Goal: Complete application form: Complete application form

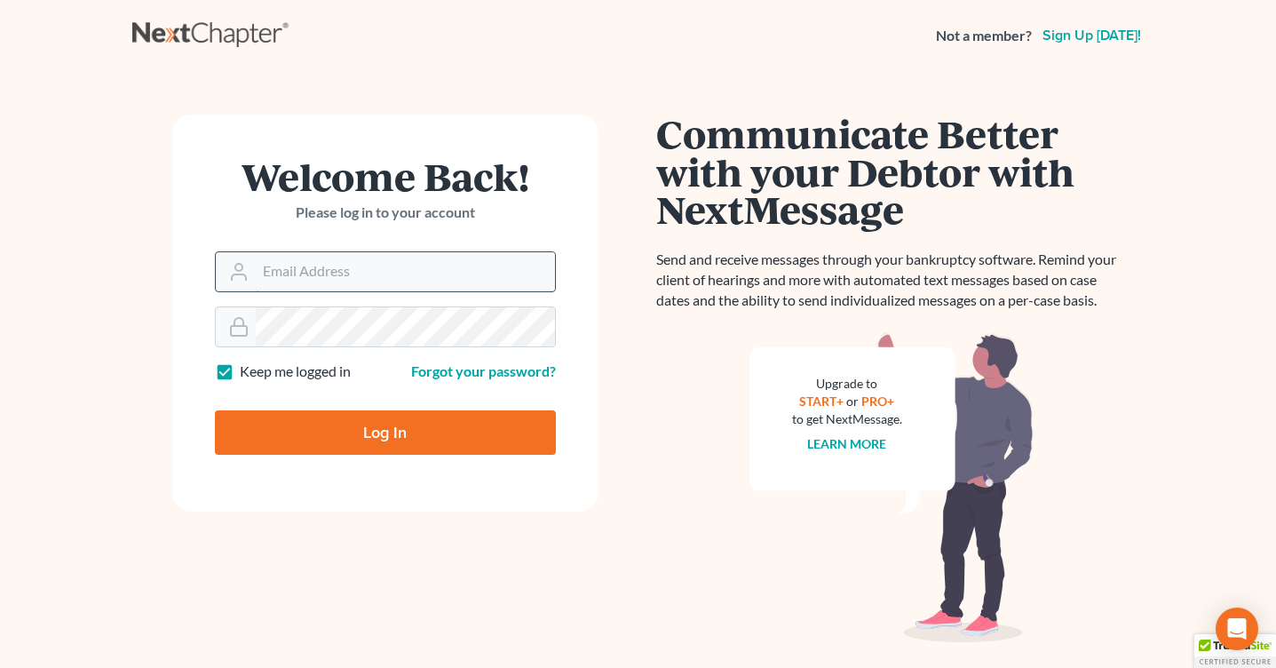
click at [375, 268] on input "Email Address" at bounding box center [405, 271] width 299 height 39
type input "[PERSON_NAME][EMAIL_ADDRESS][DOMAIN_NAME]"
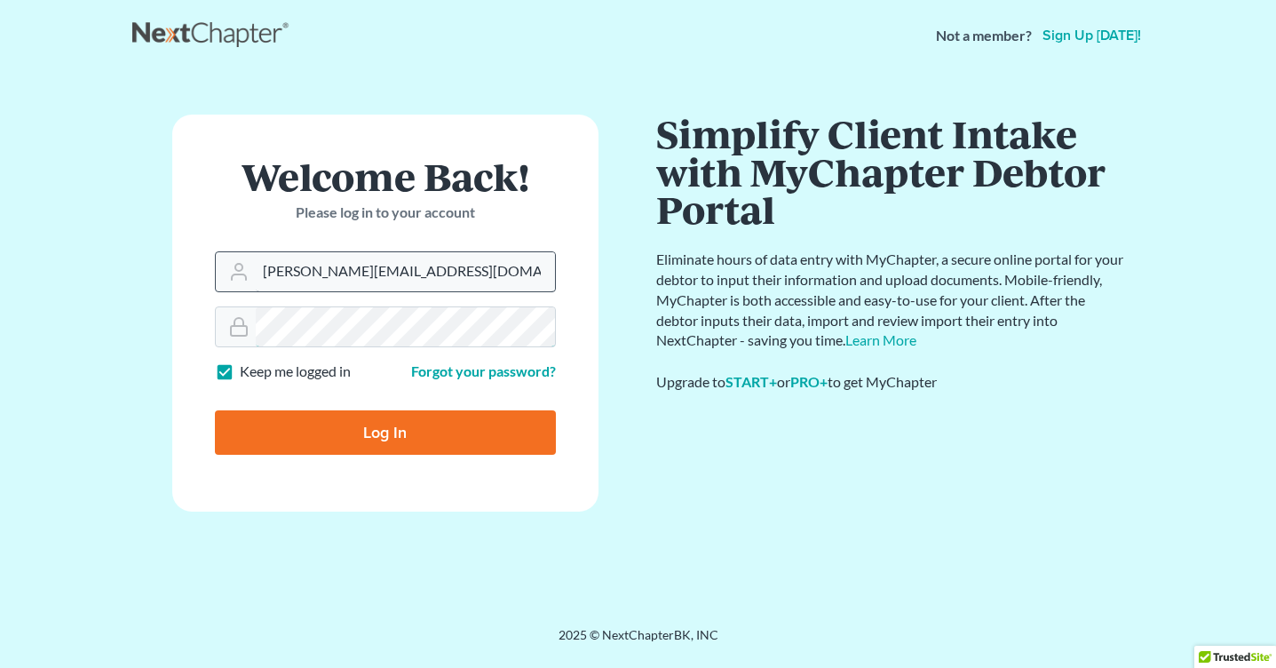
click at [215, 410] on input "Log In" at bounding box center [385, 432] width 341 height 44
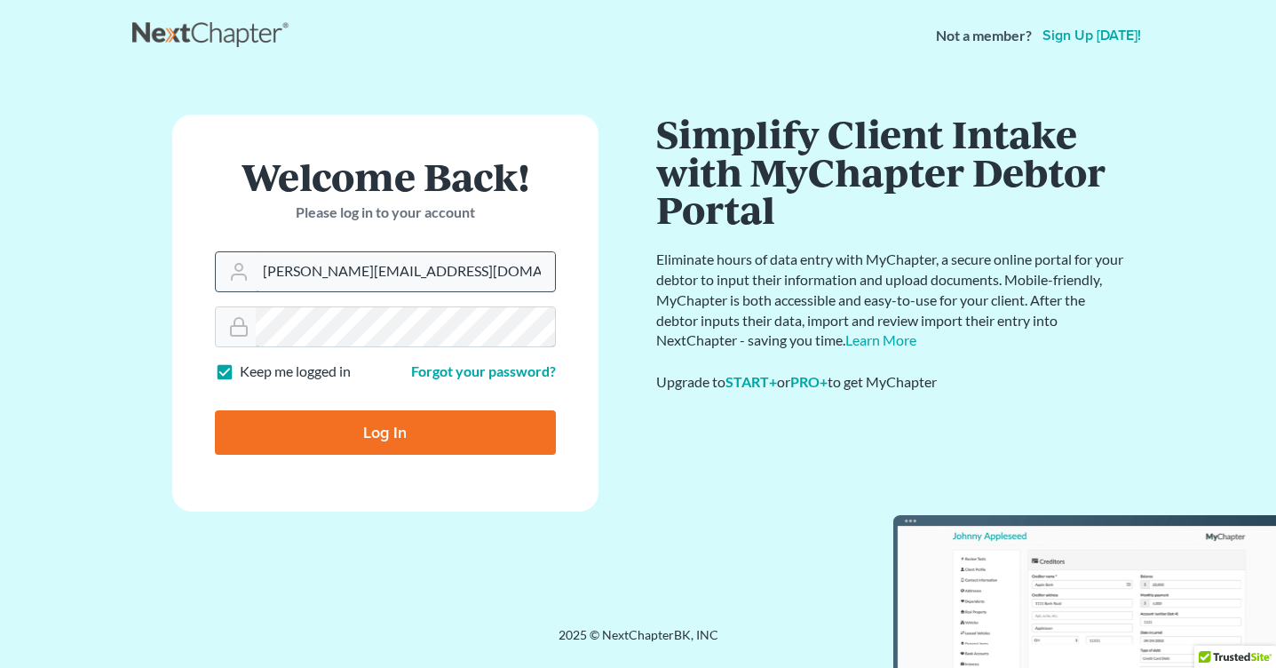
type input "Thinking..."
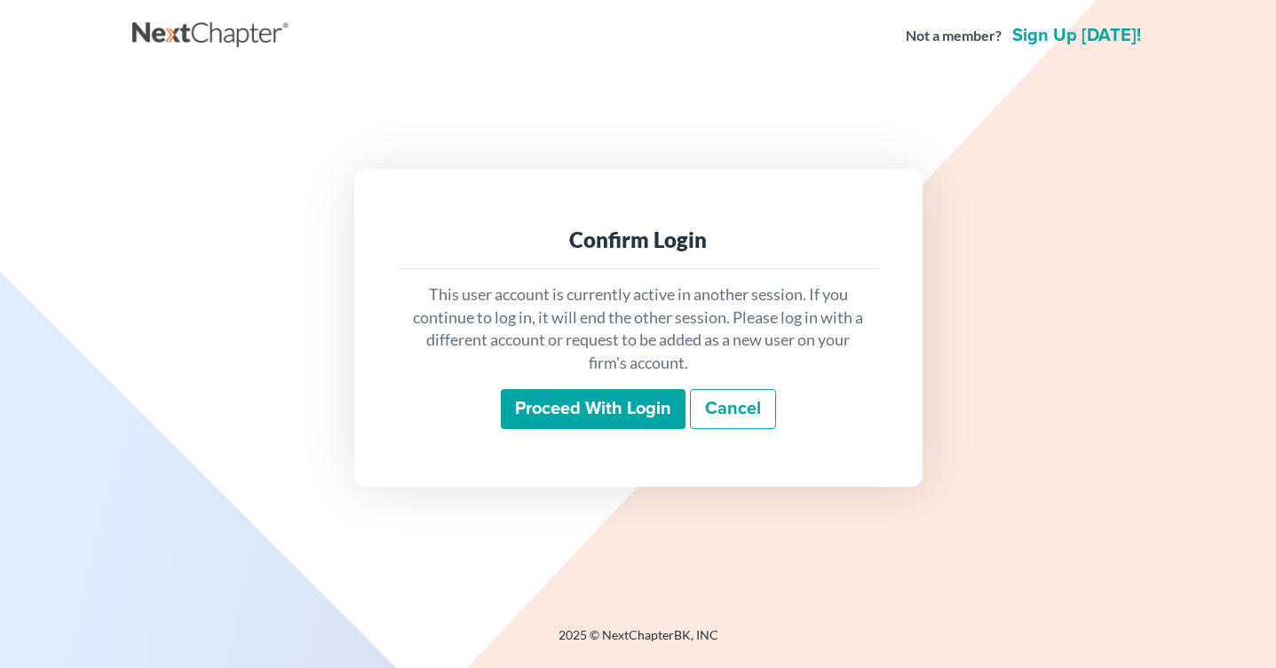
click at [581, 412] on input "Proceed with login" at bounding box center [593, 409] width 185 height 41
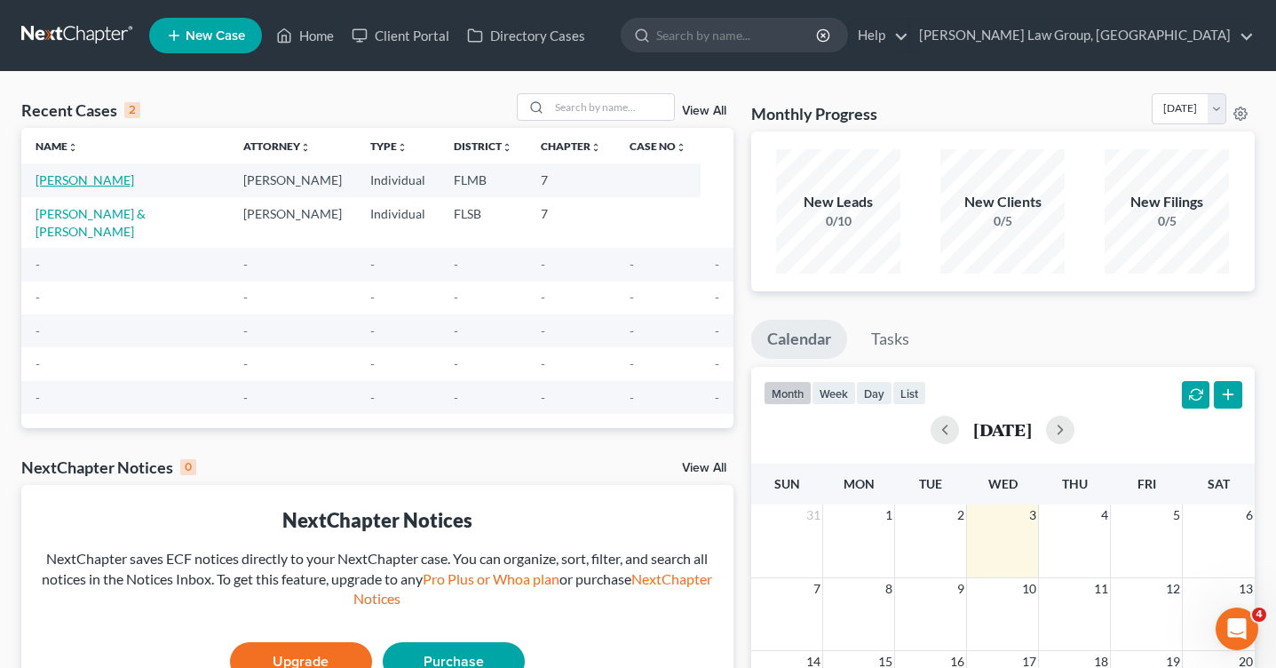
click at [98, 178] on link "[PERSON_NAME]" at bounding box center [85, 179] width 99 height 15
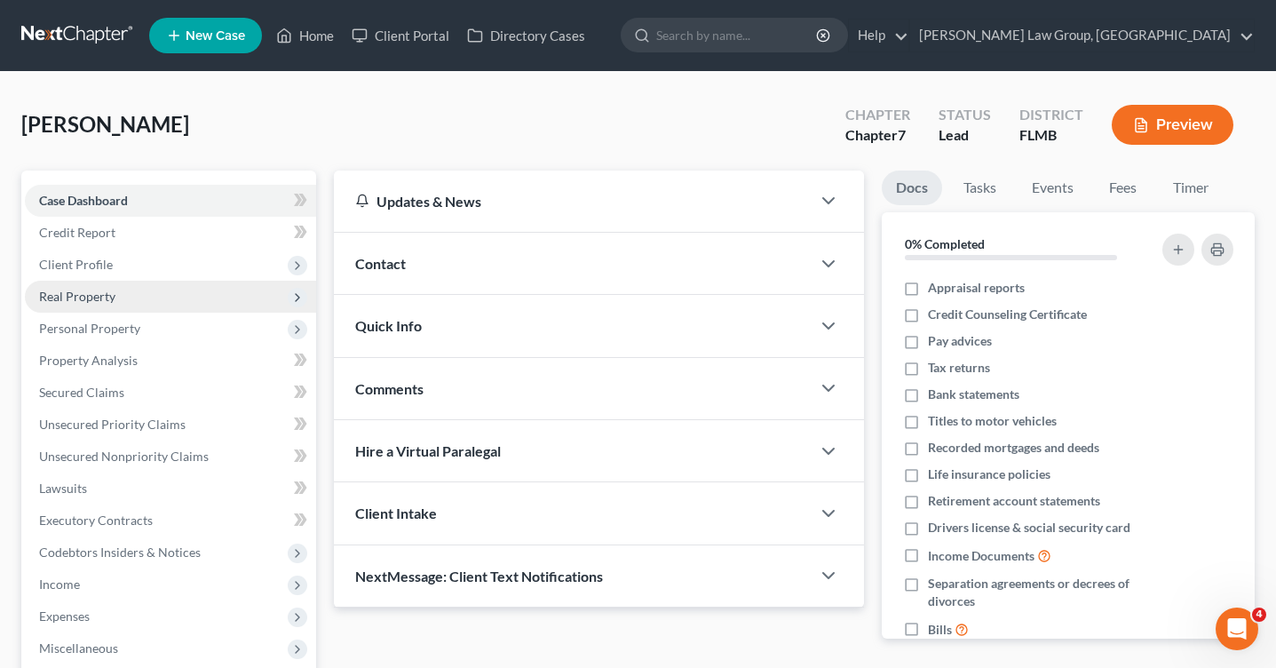
click at [131, 305] on span "Real Property" at bounding box center [170, 297] width 291 height 32
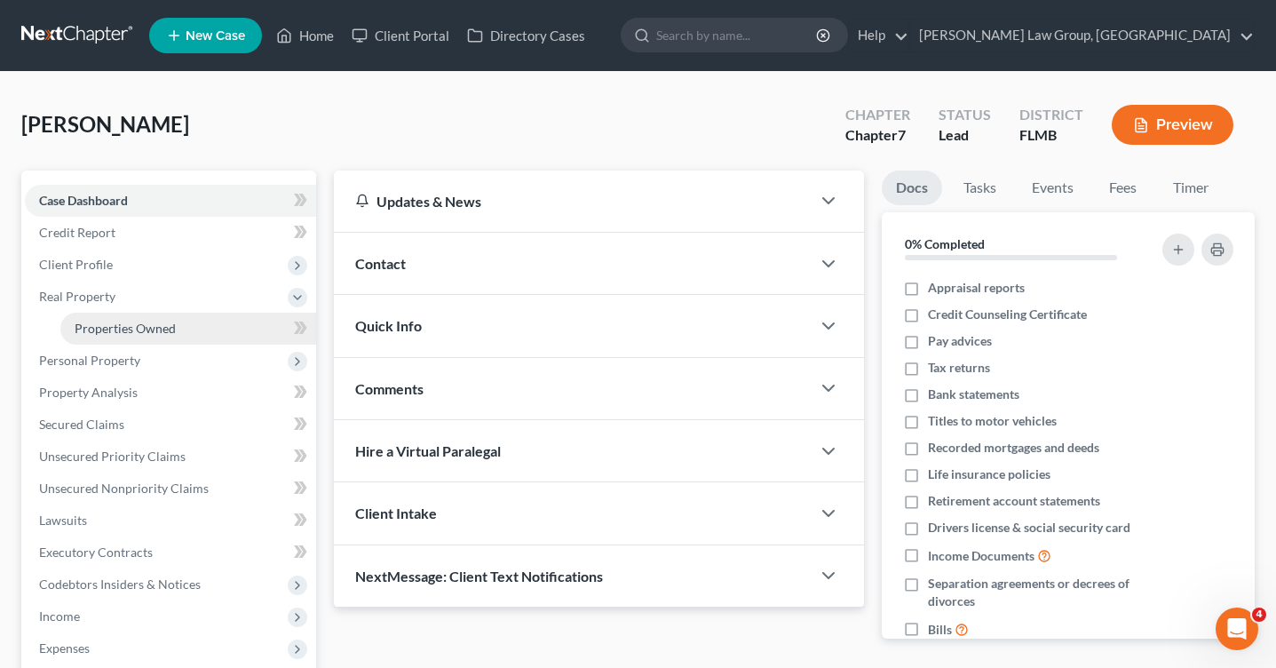
click at [163, 327] on span "Properties Owned" at bounding box center [125, 328] width 101 height 15
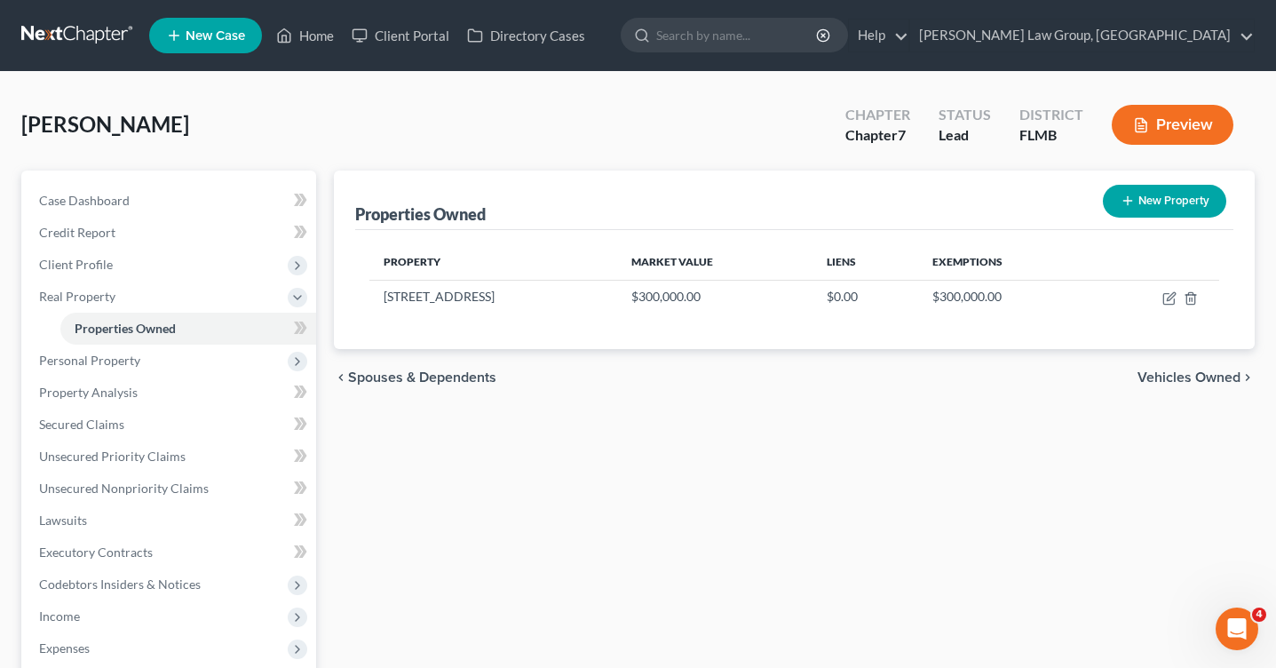
click at [1155, 198] on button "New Property" at bounding box center [1164, 201] width 123 height 33
select select "9"
select select "34"
select select "0"
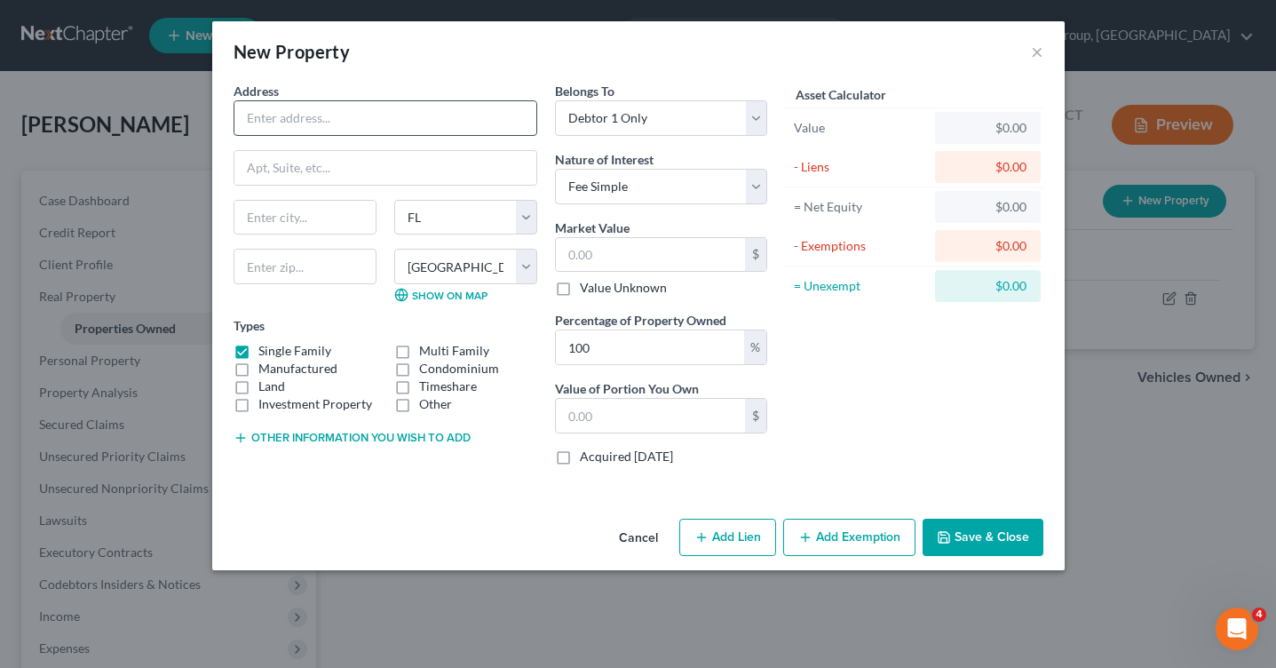
click at [349, 124] on input "text" at bounding box center [385, 118] width 302 height 34
type input "Poinciana dr - Land"
click at [982, 119] on div "$0.00" at bounding box center [987, 128] width 77 height 18
click at [1022, 130] on div "$0.00" at bounding box center [987, 128] width 77 height 18
click at [575, 416] on input "text" at bounding box center [650, 416] width 189 height 34
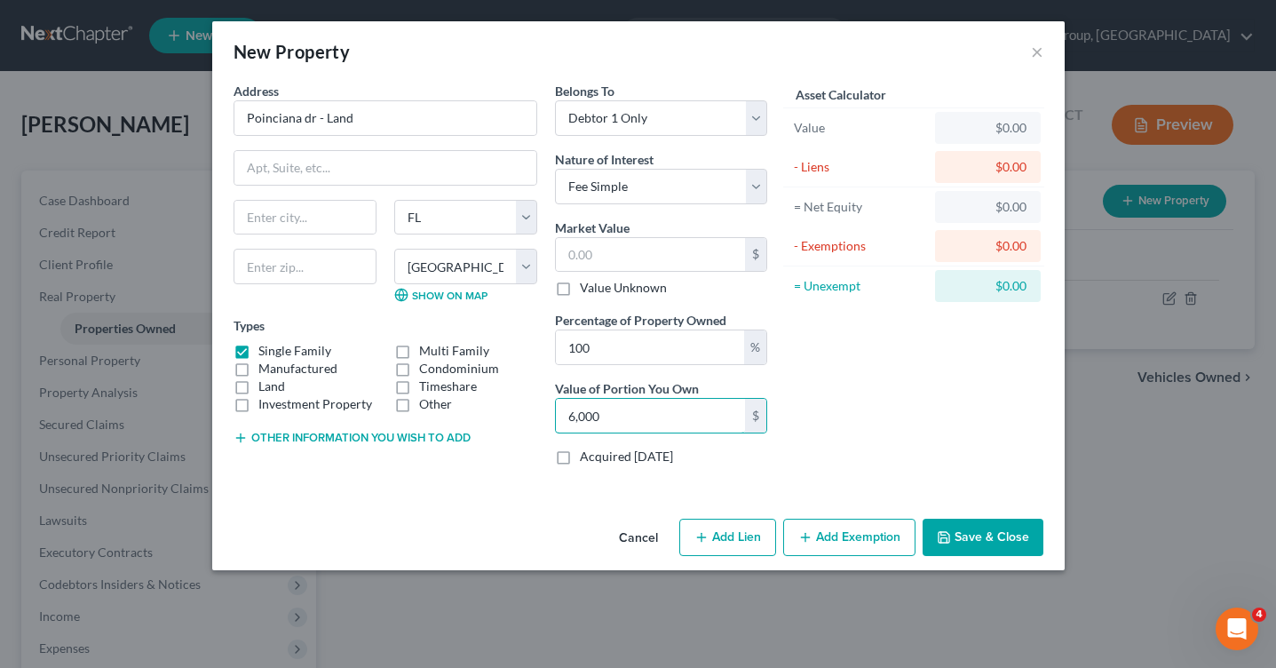
type input "6,000"
click at [258, 388] on label "Land" at bounding box center [271, 386] width 27 height 18
click at [265, 388] on input "Land" at bounding box center [271, 383] width 12 height 12
checkbox input "true"
click at [258, 349] on label "Single Family" at bounding box center [294, 351] width 73 height 18
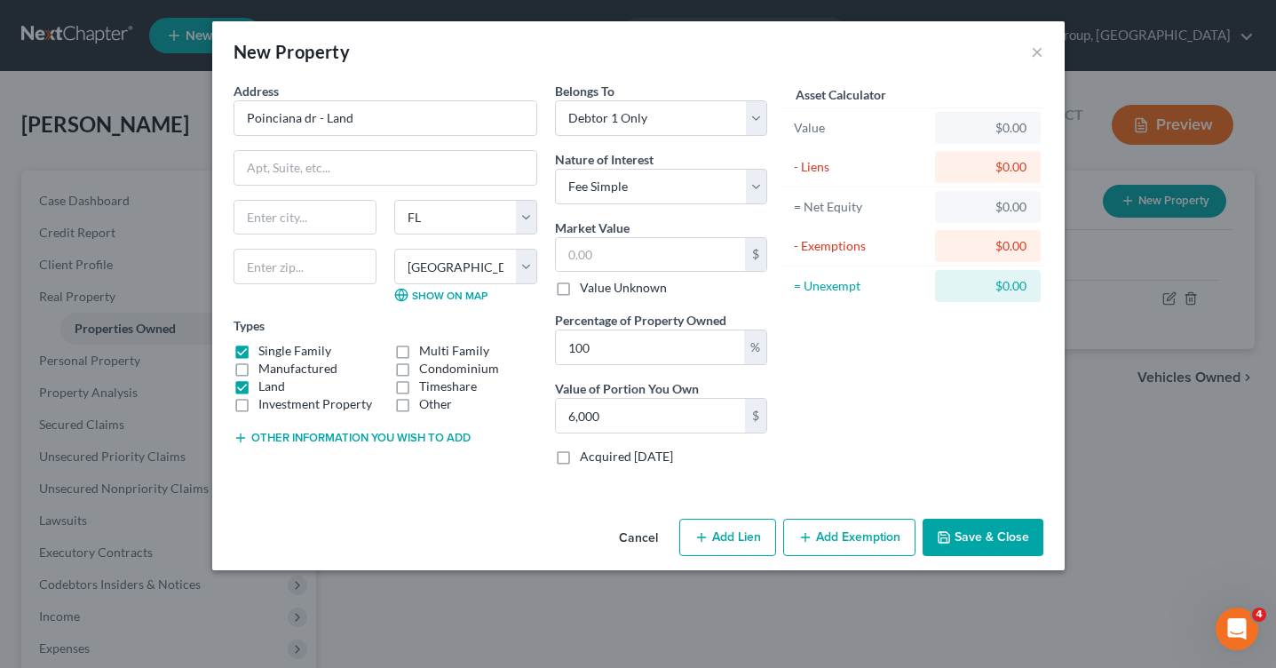
click at [265, 349] on input "Single Family" at bounding box center [271, 348] width 12 height 12
checkbox input "false"
click at [974, 536] on button "Save & Close" at bounding box center [983, 537] width 121 height 37
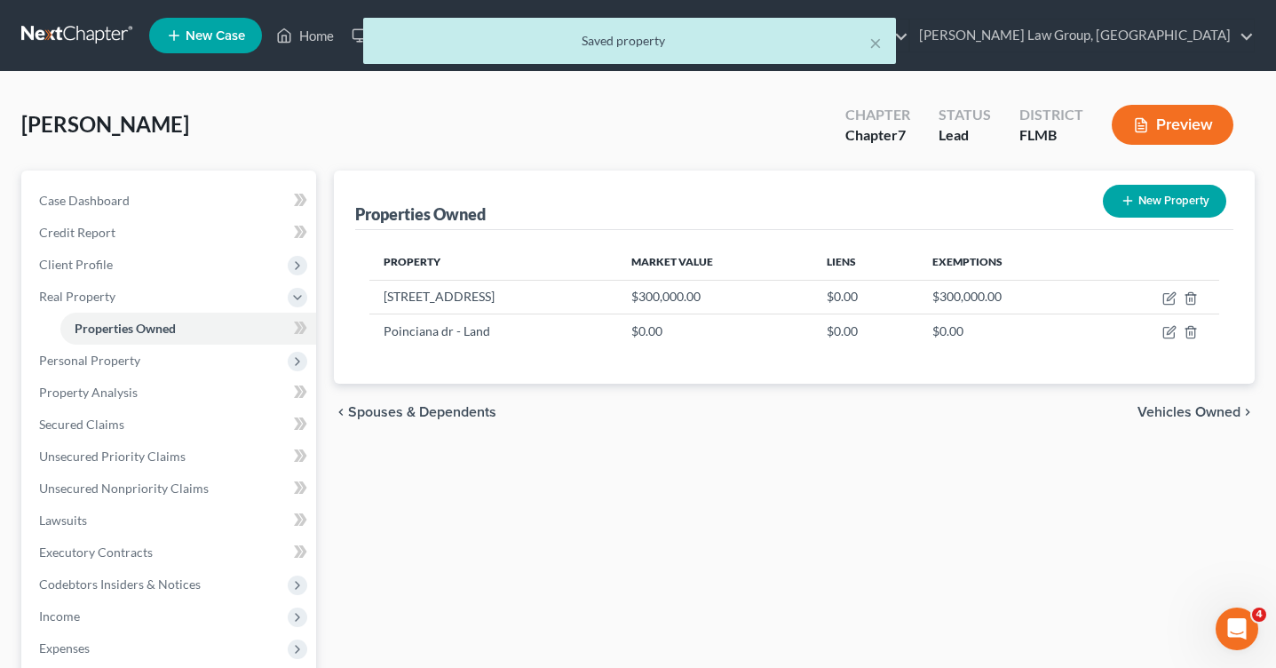
click at [1152, 206] on button "New Property" at bounding box center [1164, 201] width 123 height 33
select select "9"
select select "34"
select select "0"
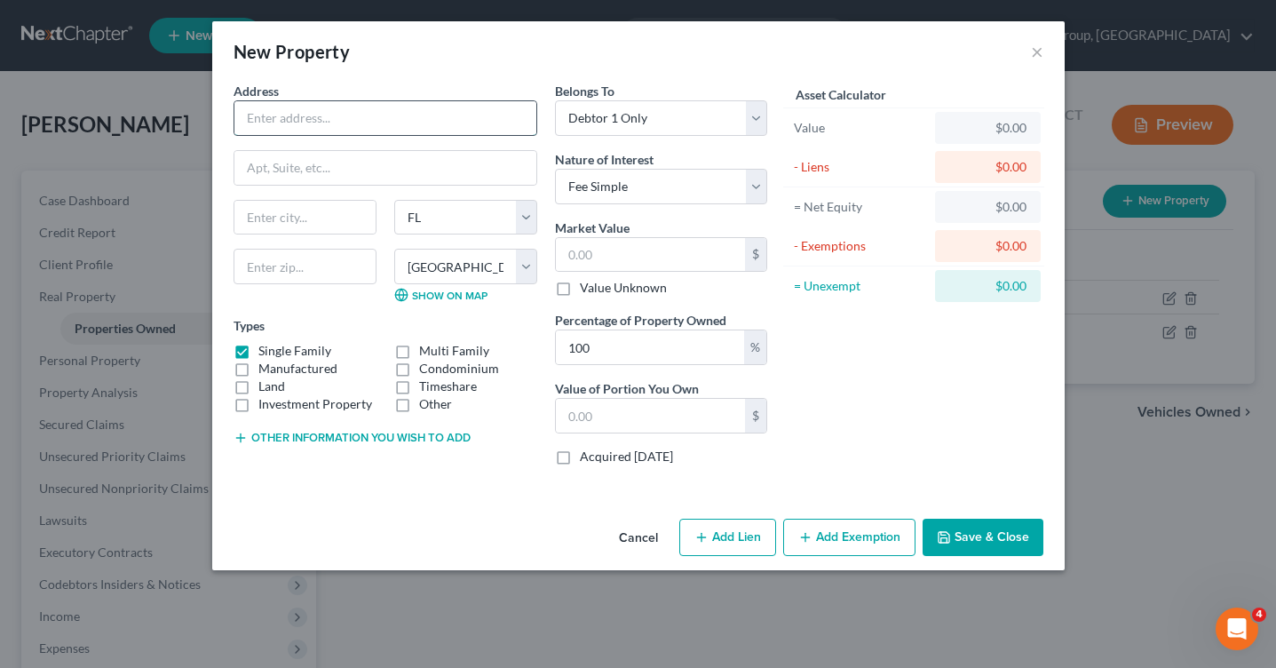
click at [321, 130] on input "text" at bounding box center [385, 118] width 302 height 34
paste input "[STREET_ADDRESS][PERSON_NAME]"
type input "[STREET_ADDRESS][PERSON_NAME]"
click at [306, 220] on input "text" at bounding box center [304, 218] width 141 height 34
type input "Lehigh Acres"
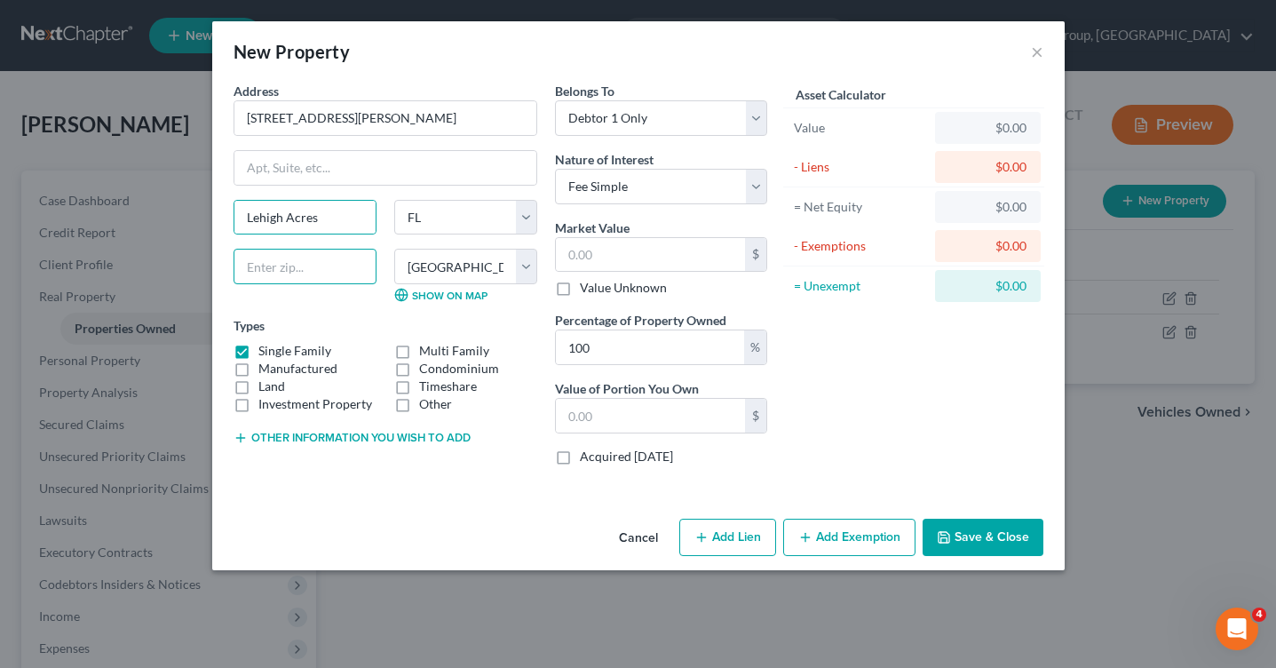
click at [314, 269] on input "text" at bounding box center [305, 267] width 143 height 36
type input "33972"
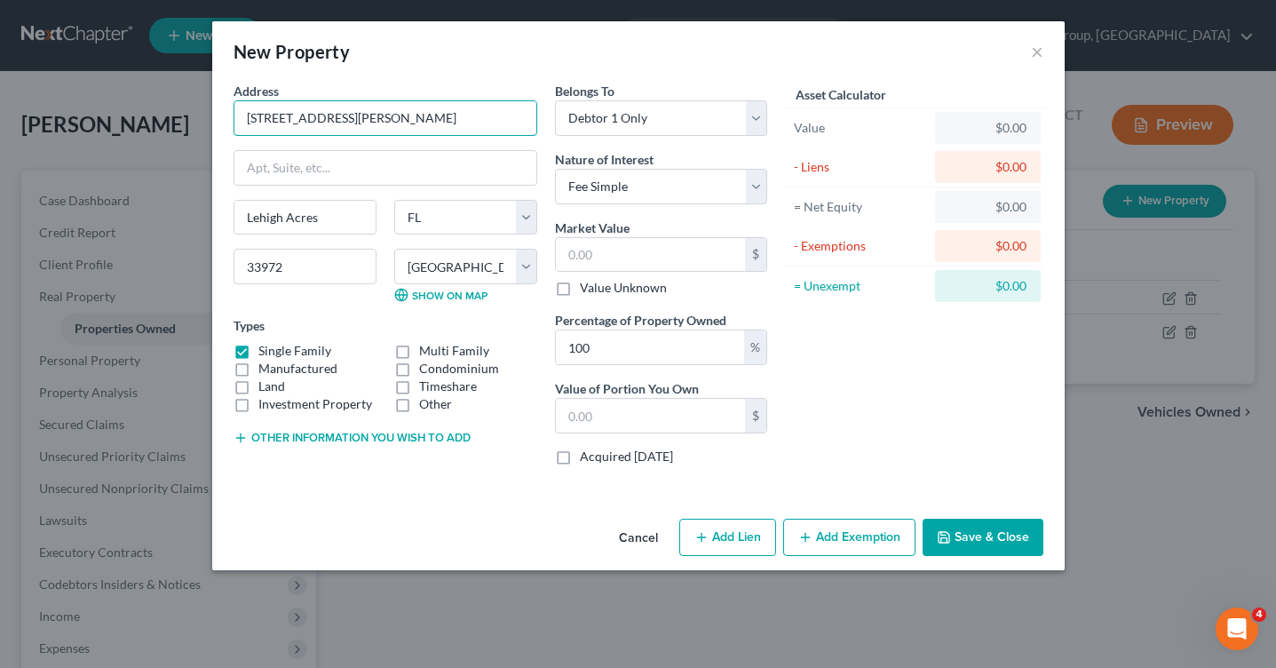
drag, startPoint x: 339, startPoint y: 119, endPoint x: 624, endPoint y: 81, distance: 287.6
click at [622, 83] on div "Address * [GEOGRAPHIC_DATA][PERSON_NAME] [GEOGRAPHIC_DATA] [GEOGRAPHIC_DATA] 33…" at bounding box center [500, 281] width 551 height 398
click at [509, 120] on input "[STREET_ADDRESS][PERSON_NAME]" at bounding box center [385, 118] width 302 height 34
click at [340, 114] on input "[STREET_ADDRESS][PERSON_NAME]" at bounding box center [385, 118] width 302 height 34
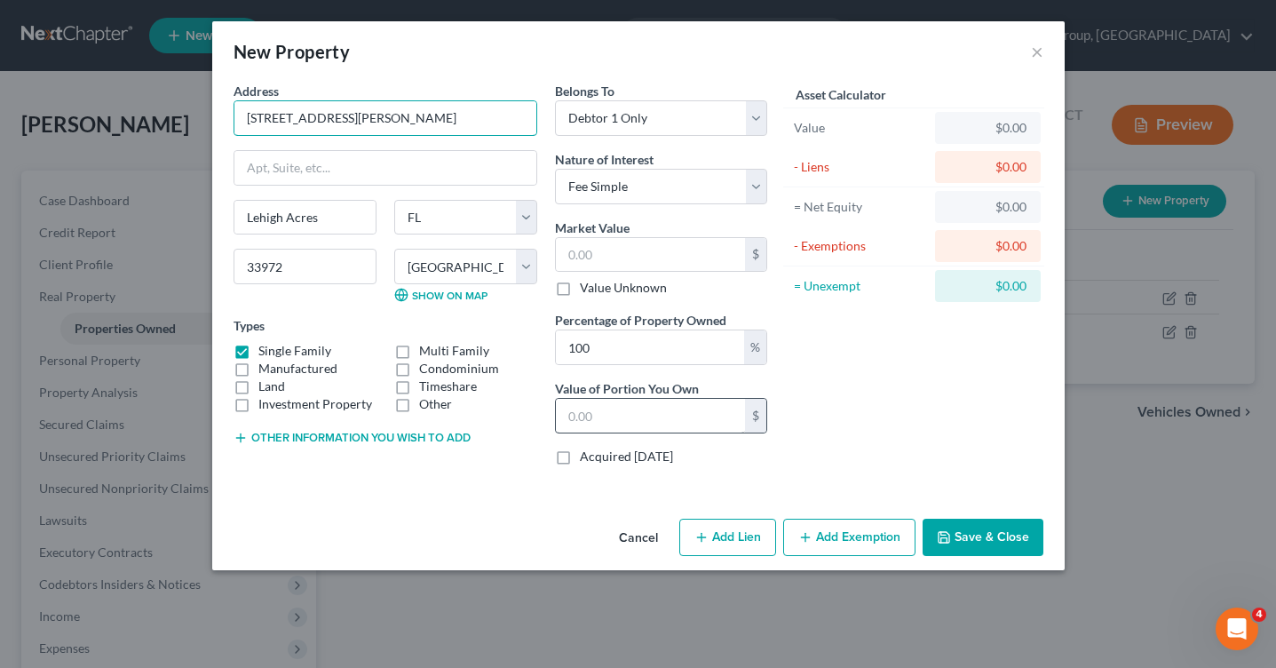
type input "[STREET_ADDRESS][PERSON_NAME]"
click at [626, 422] on input "text" at bounding box center [650, 416] width 189 height 34
type input "10,000"
click at [258, 353] on label "Single Family" at bounding box center [294, 351] width 73 height 18
click at [265, 353] on input "Single Family" at bounding box center [271, 348] width 12 height 12
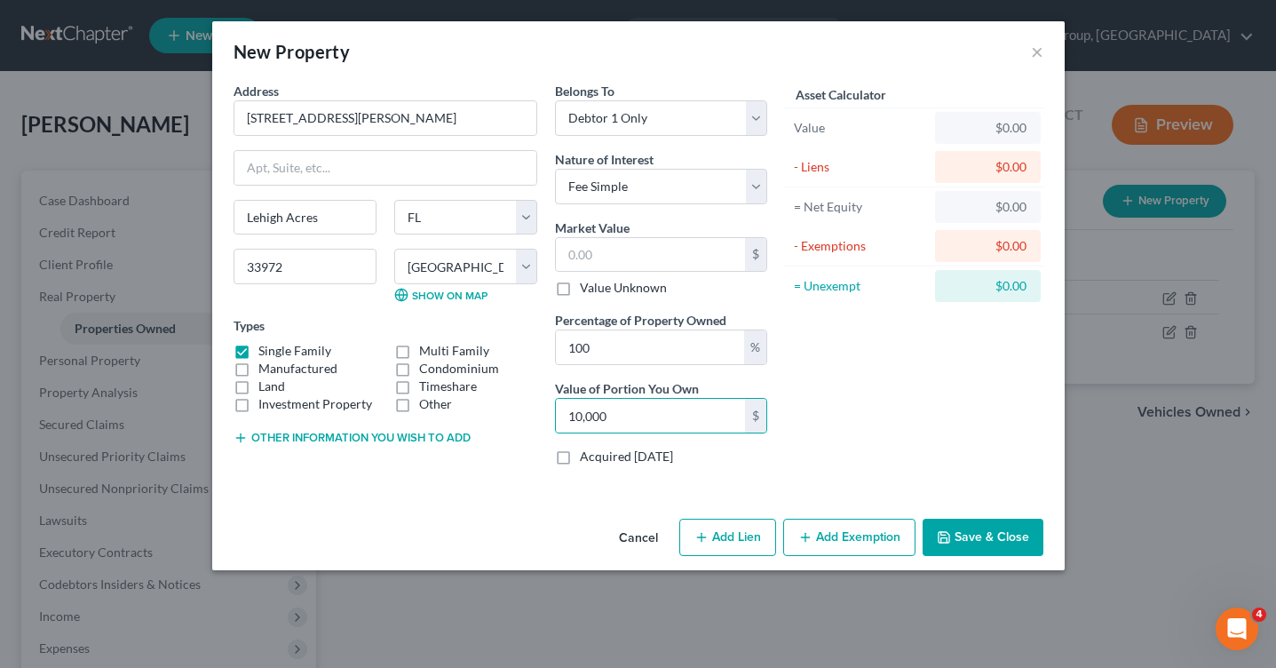
checkbox input "false"
click at [258, 397] on label "Investment Property" at bounding box center [315, 404] width 114 height 18
click at [265, 397] on input "Investment Property" at bounding box center [271, 401] width 12 height 12
click at [258, 401] on label "Investment Property" at bounding box center [315, 404] width 114 height 18
click at [265, 401] on input "Investment Property" at bounding box center [271, 401] width 12 height 12
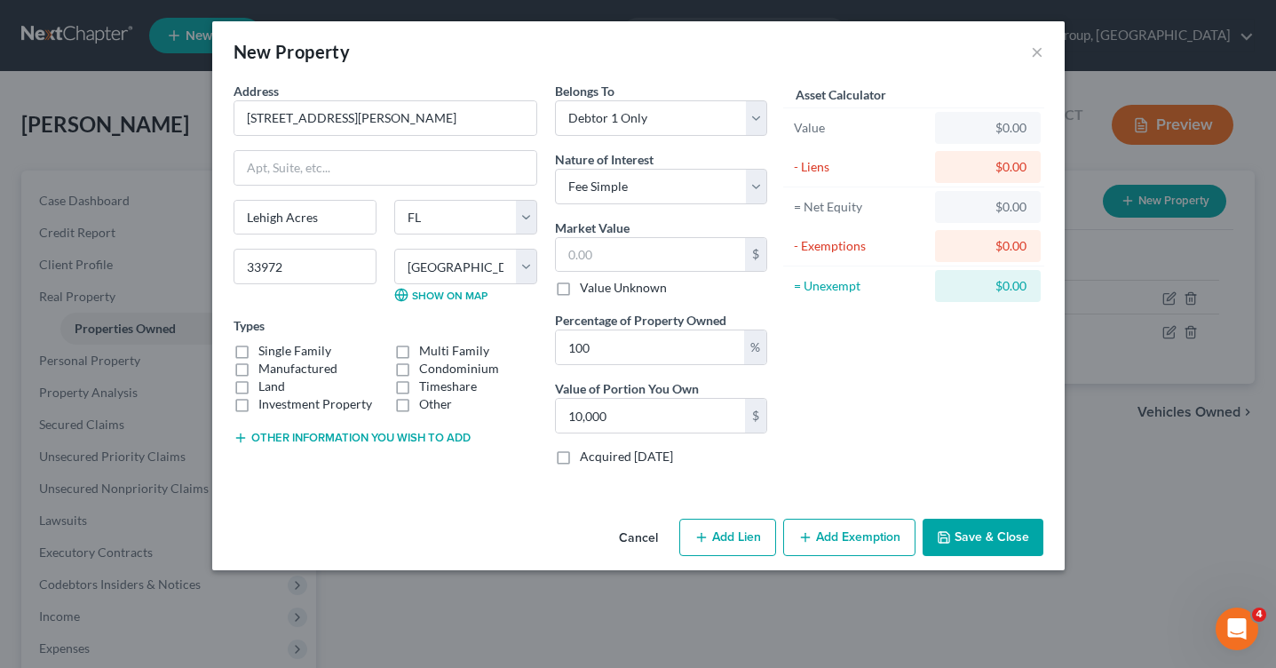
click at [258, 395] on label "Investment Property" at bounding box center [315, 404] width 114 height 18
click at [265, 395] on input "Investment Property" at bounding box center [271, 401] width 12 height 12
checkbox input "true"
click at [965, 521] on button "Save & Close" at bounding box center [983, 537] width 121 height 37
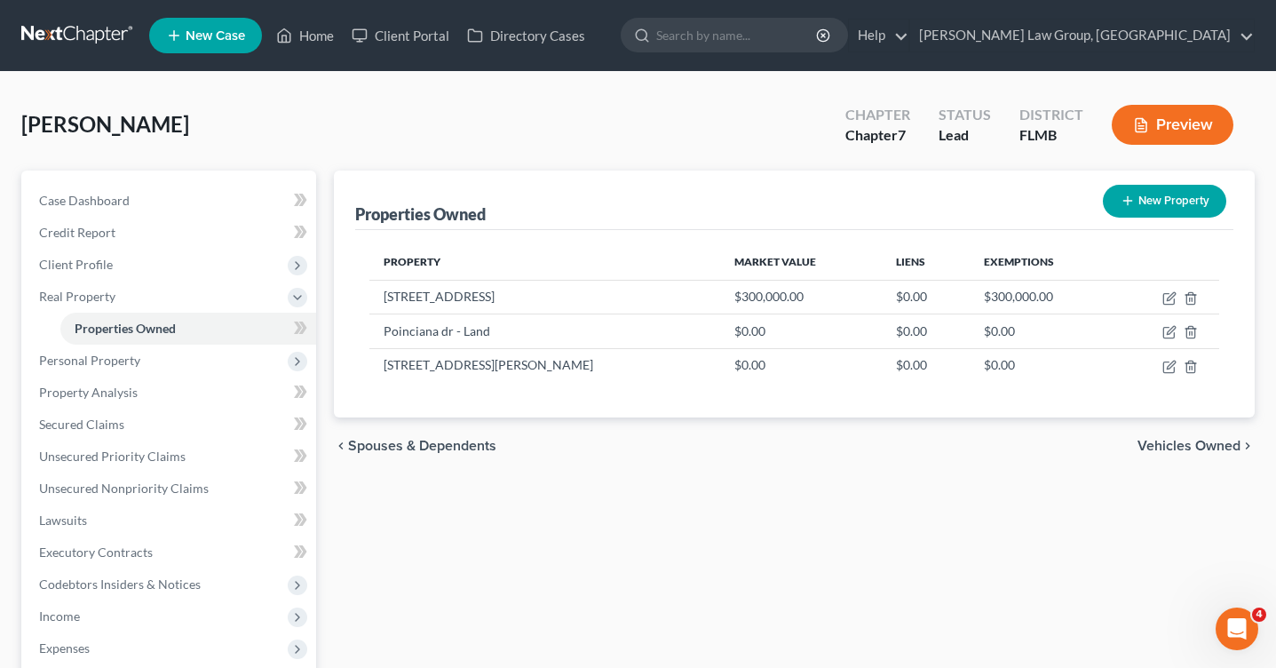
click at [1192, 202] on button "New Property" at bounding box center [1164, 201] width 123 height 33
select select "9"
select select "34"
select select "0"
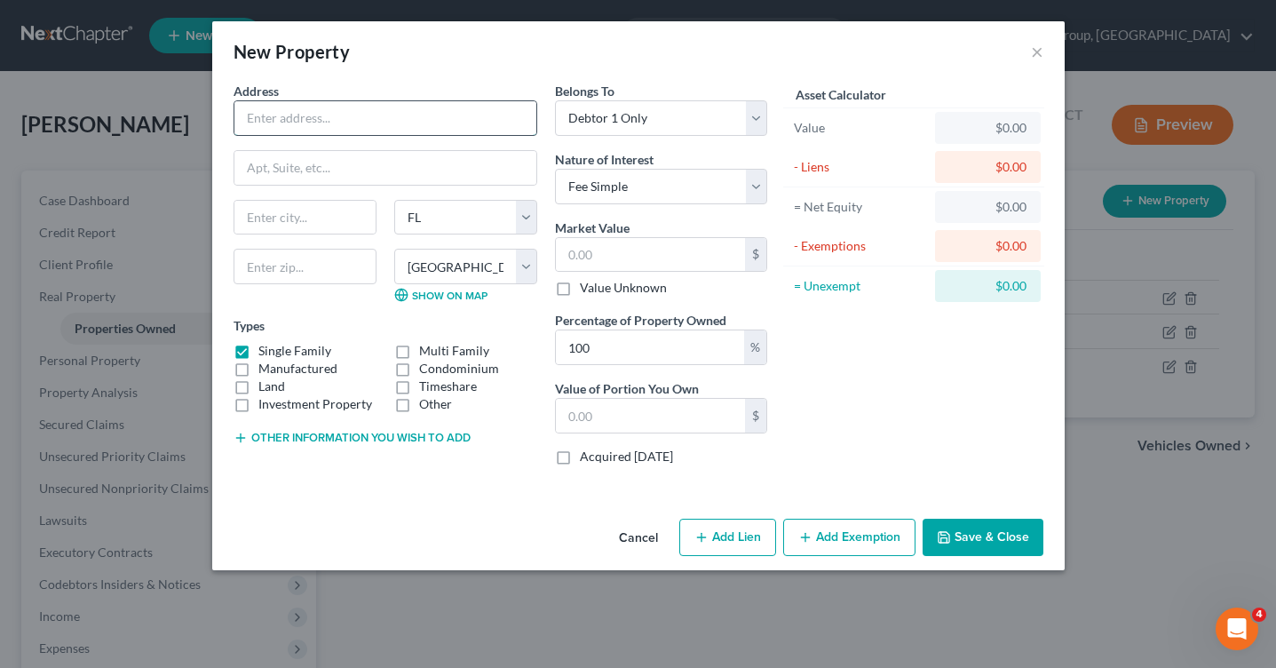
click at [412, 126] on input "text" at bounding box center [385, 118] width 302 height 34
paste input "SEC02TWP17RGE24"
type input "SEC02TWP17RGE24"
click at [316, 228] on input "text" at bounding box center [304, 218] width 141 height 34
type input "Spring Shores"
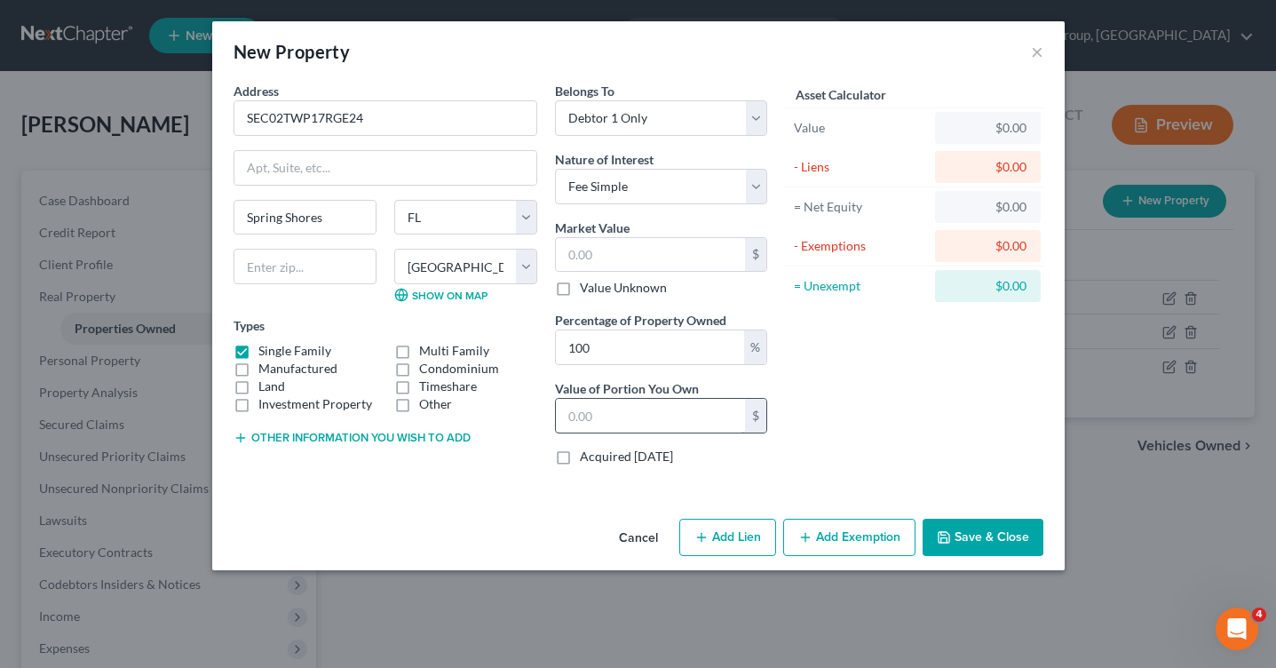
click at [604, 414] on input "text" at bounding box center [650, 416] width 189 height 34
type input "7,000"
click at [961, 537] on button "Save & Close" at bounding box center [983, 537] width 121 height 37
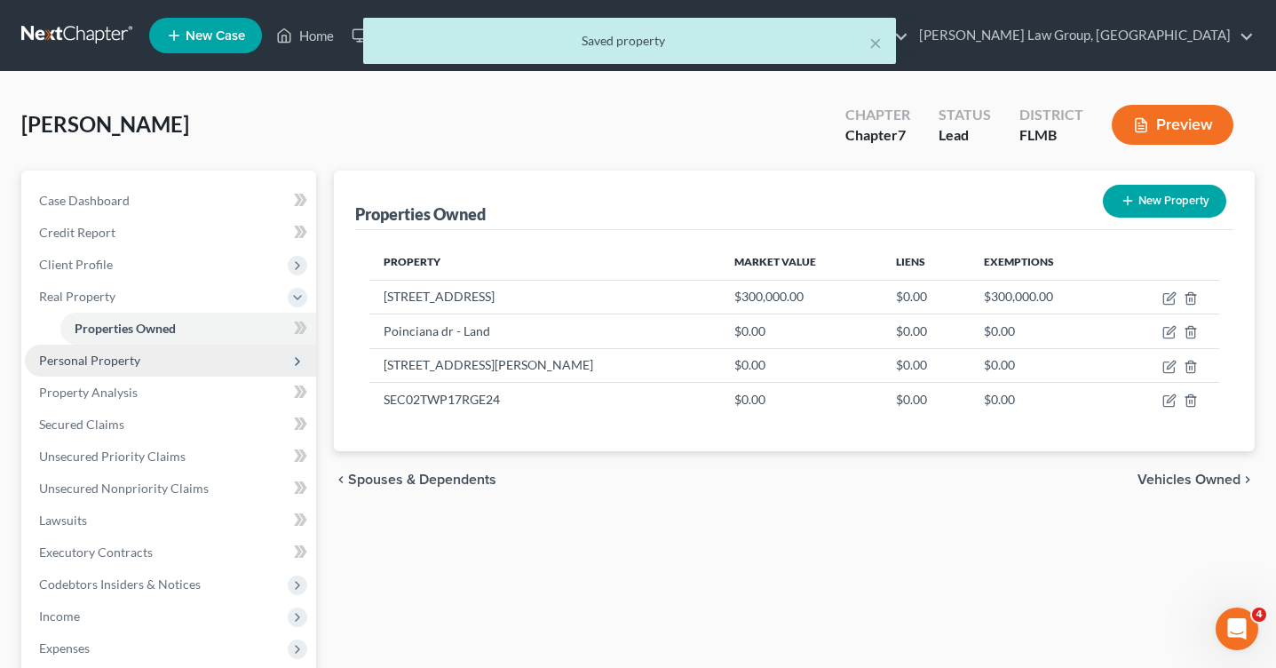
click at [131, 359] on span "Personal Property" at bounding box center [89, 360] width 101 height 15
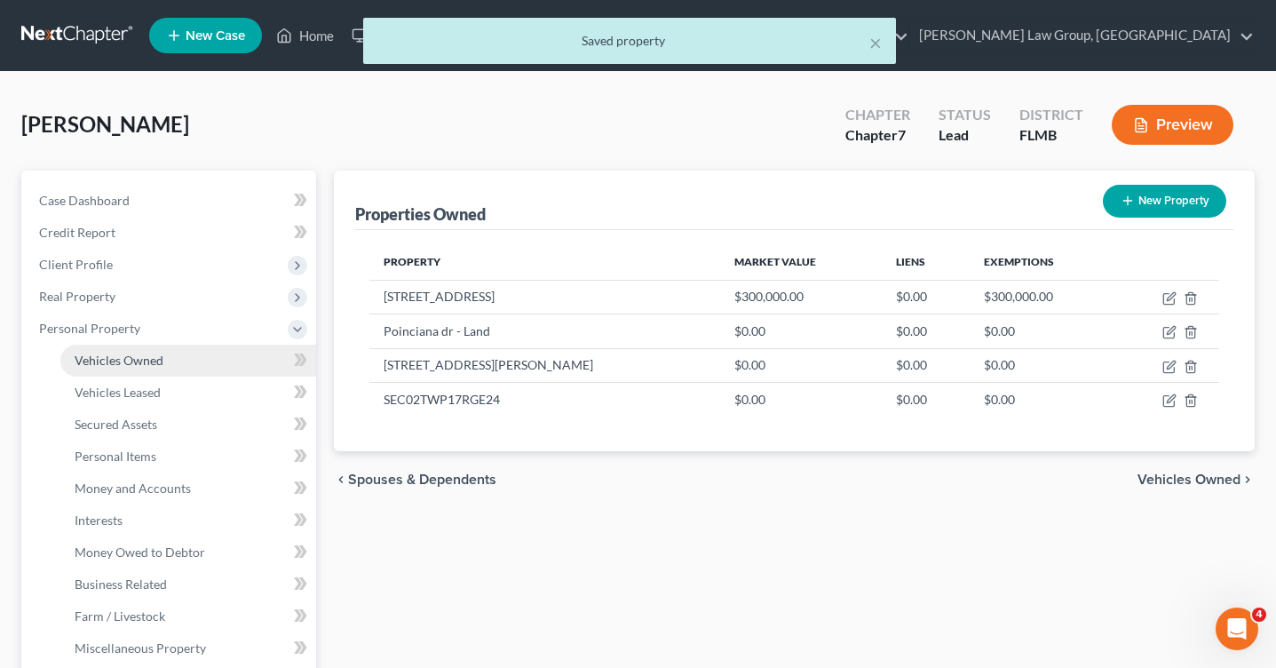
click at [173, 367] on link "Vehicles Owned" at bounding box center [188, 361] width 256 height 32
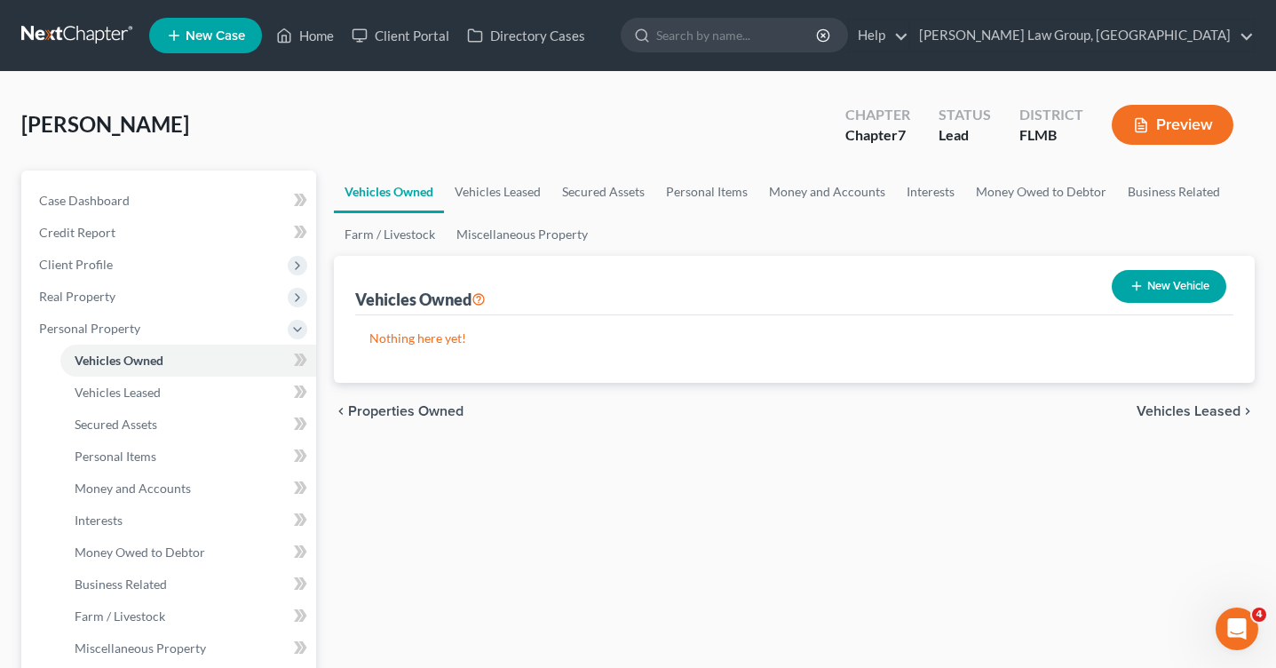
click at [1182, 284] on button "New Vehicle" at bounding box center [1169, 286] width 115 height 33
select select "0"
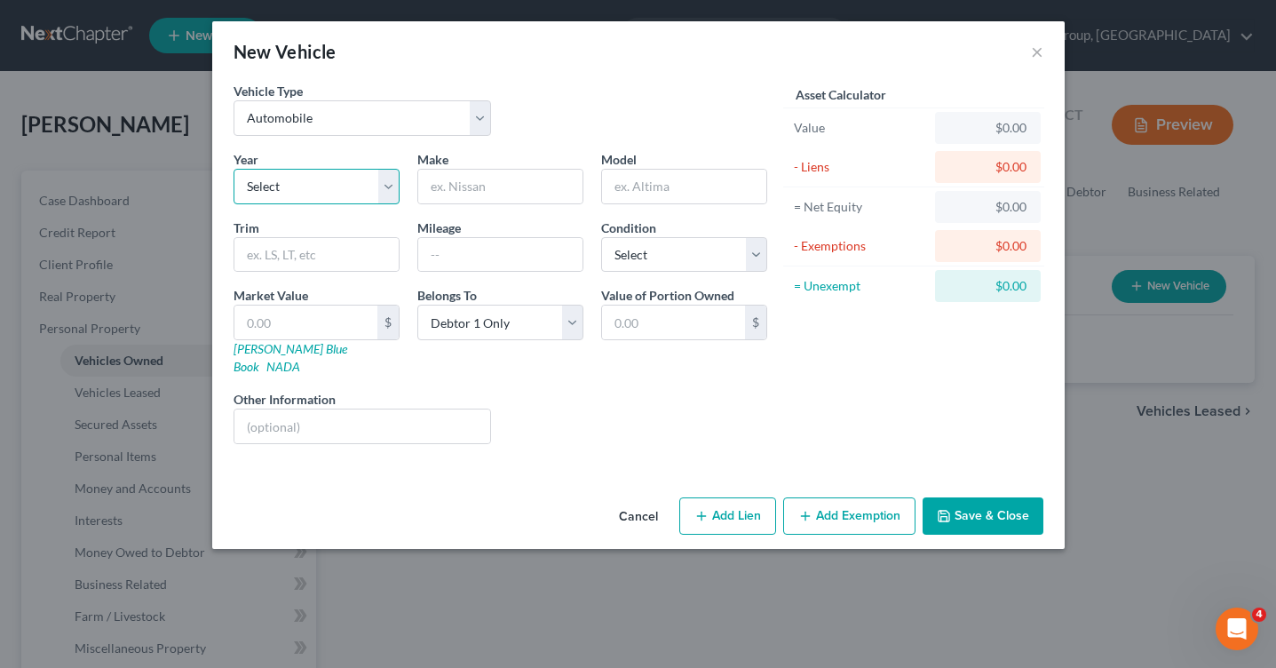
click at [306, 191] on select "Select 2026 2025 2024 2023 2022 2021 2020 2019 2018 2017 2016 2015 2014 2013 20…" at bounding box center [317, 187] width 166 height 36
select select "9"
click at [234, 169] on select "Select 2026 2025 2024 2023 2022 2021 2020 2019 2018 2017 2016 2015 2014 2013 20…" at bounding box center [317, 187] width 166 height 36
click at [450, 185] on input "text" at bounding box center [500, 187] width 164 height 34
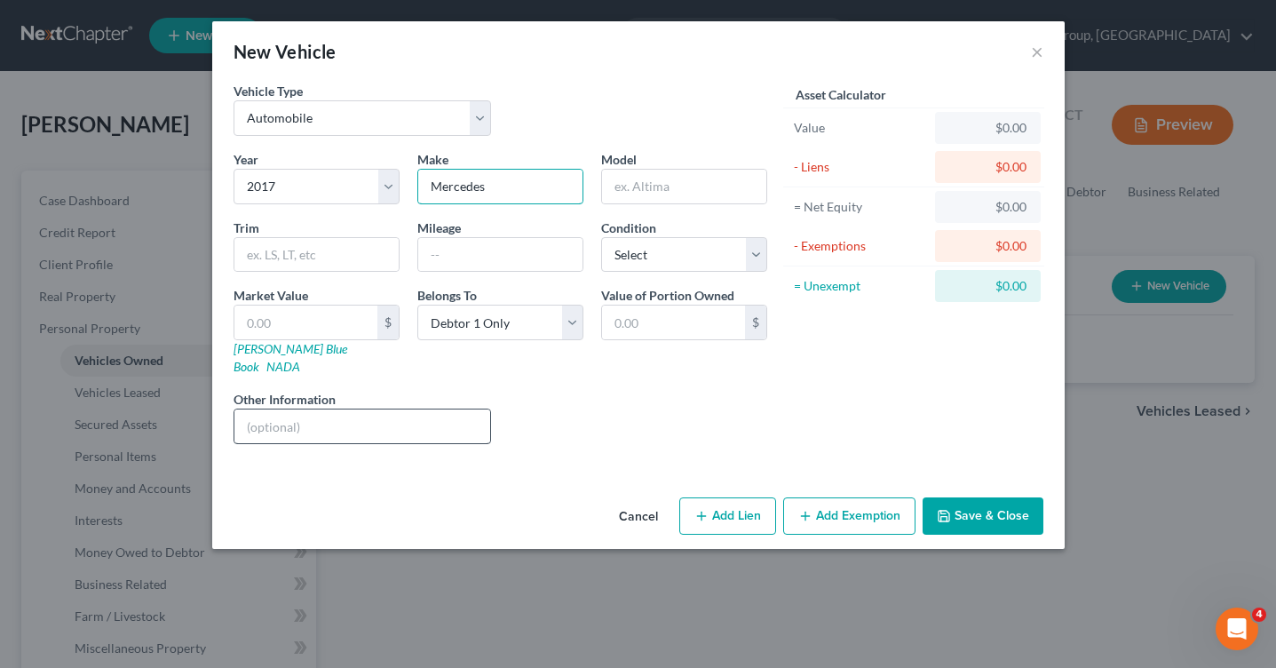
type input "Mercedes"
click at [313, 409] on input "text" at bounding box center [362, 426] width 257 height 34
paste input "[US_VEHICLE_IDENTIFICATION_NUMBER]"
type input "VIN: [US_VEHICLE_IDENTIFICATION_NUMBER]"
click at [651, 178] on input "text" at bounding box center [684, 187] width 164 height 34
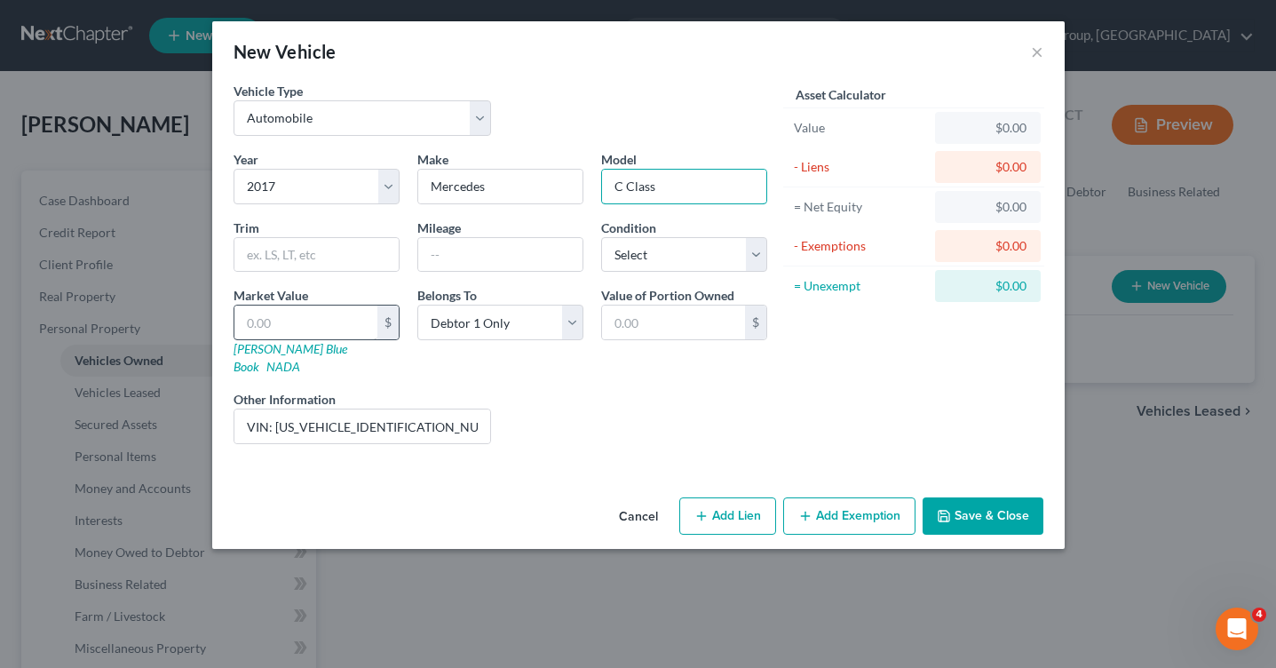
type input "C Class"
click at [293, 327] on input "text" at bounding box center [305, 322] width 143 height 34
type input "5"
type input "5.00"
type input "4"
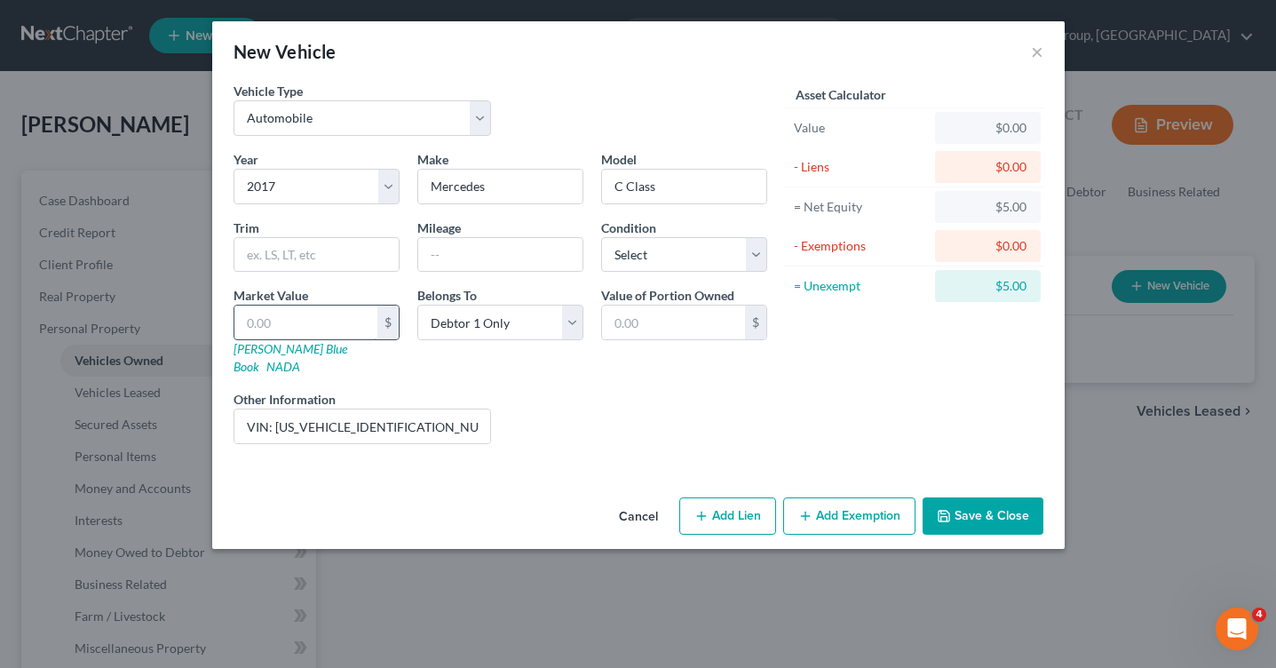
type input "4.00"
type input "40"
type input "40.00"
type input "4"
type input "4.00"
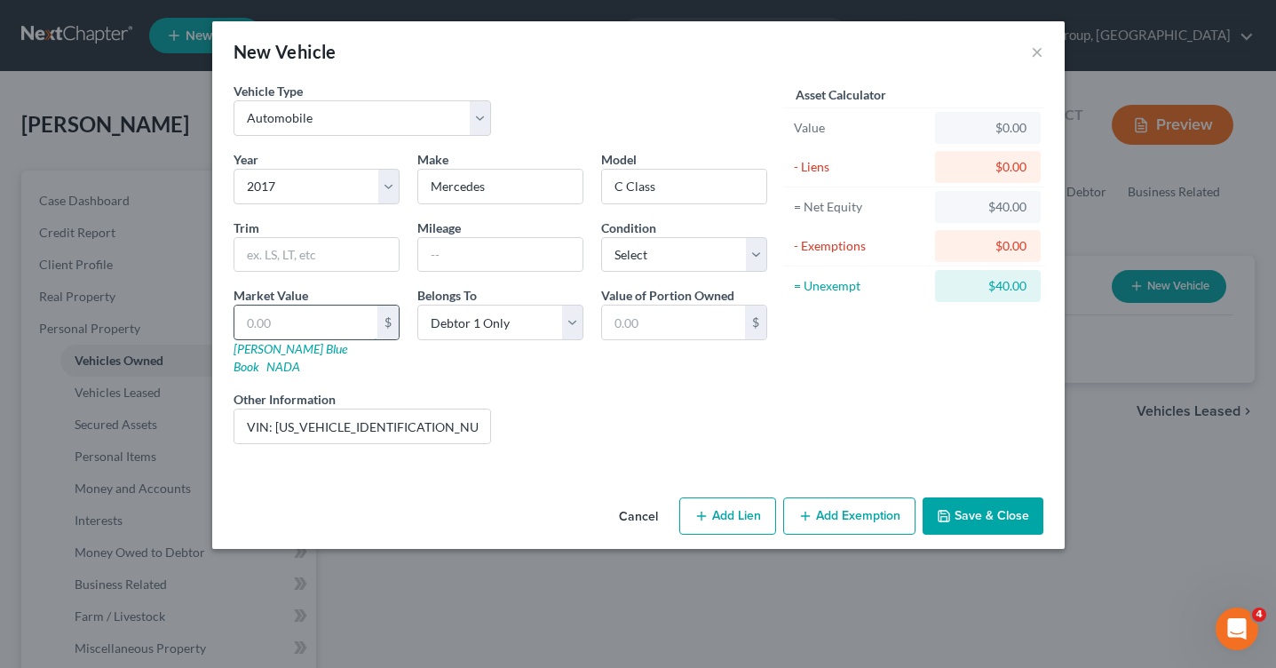
type input "3"
type input "3.00"
type input "35"
type input "35.00"
type input "350"
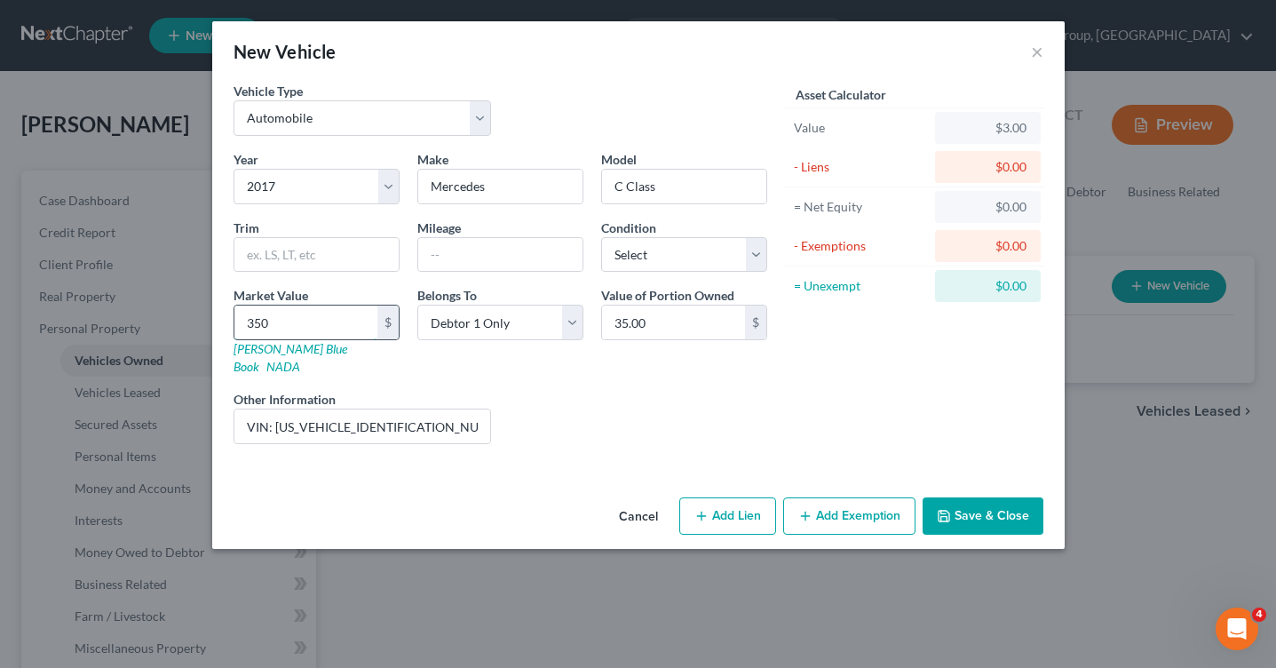
type input "350.00"
type input "3500"
type input "3,500.00"
type input "3,500"
click at [427, 415] on input "VIN: [US_VEHICLE_IDENTIFICATION_NUMBER]" at bounding box center [362, 426] width 257 height 34
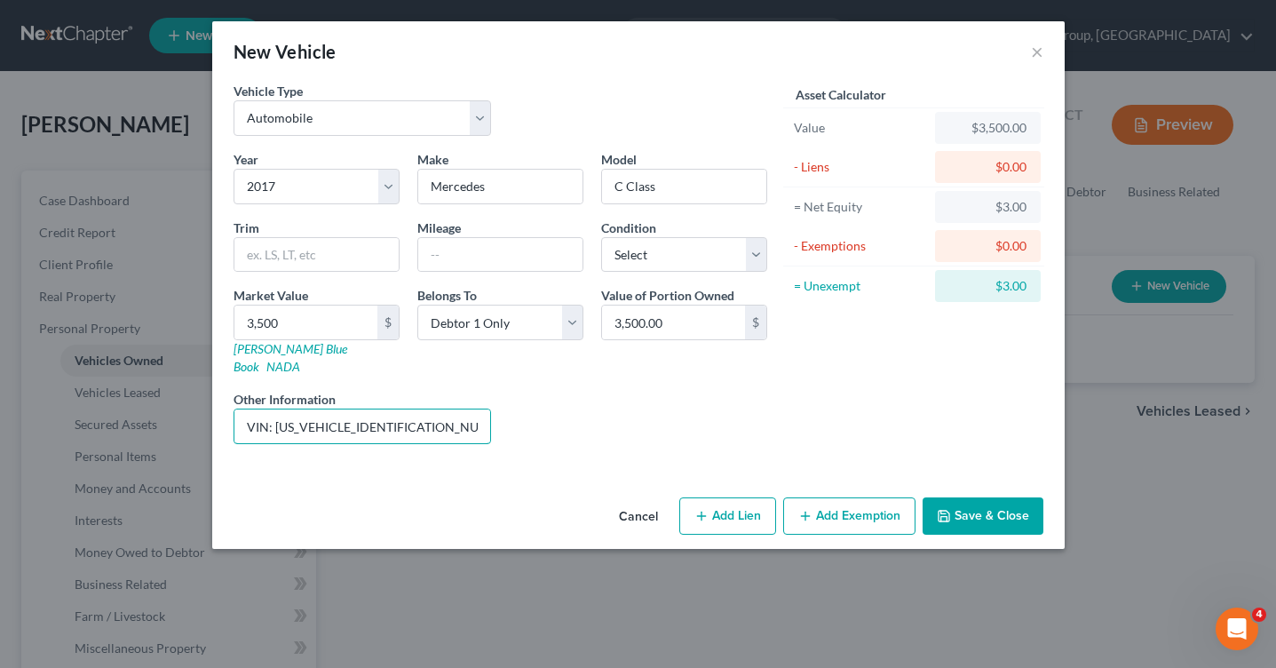
type input "VIN: [US_VEHICLE_IDENTIFICATION_NUMBER] Miles: 142K"
click at [838, 511] on button "Add Exemption" at bounding box center [849, 515] width 132 height 37
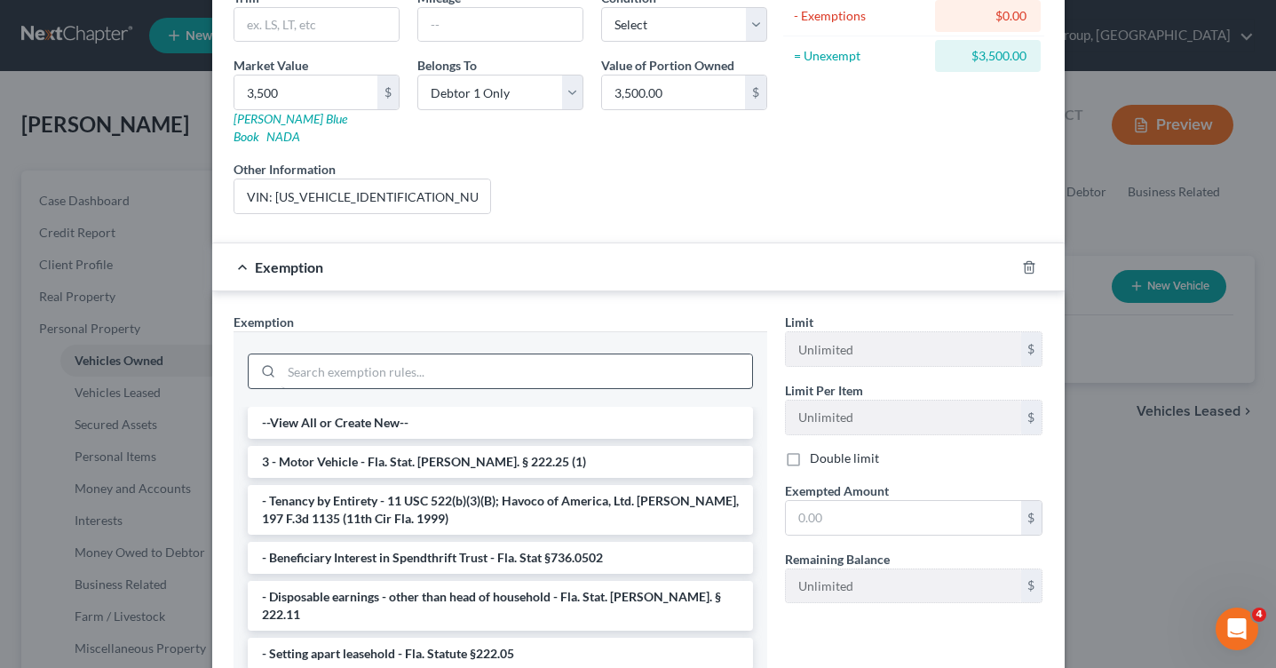
scroll to position [237, 0]
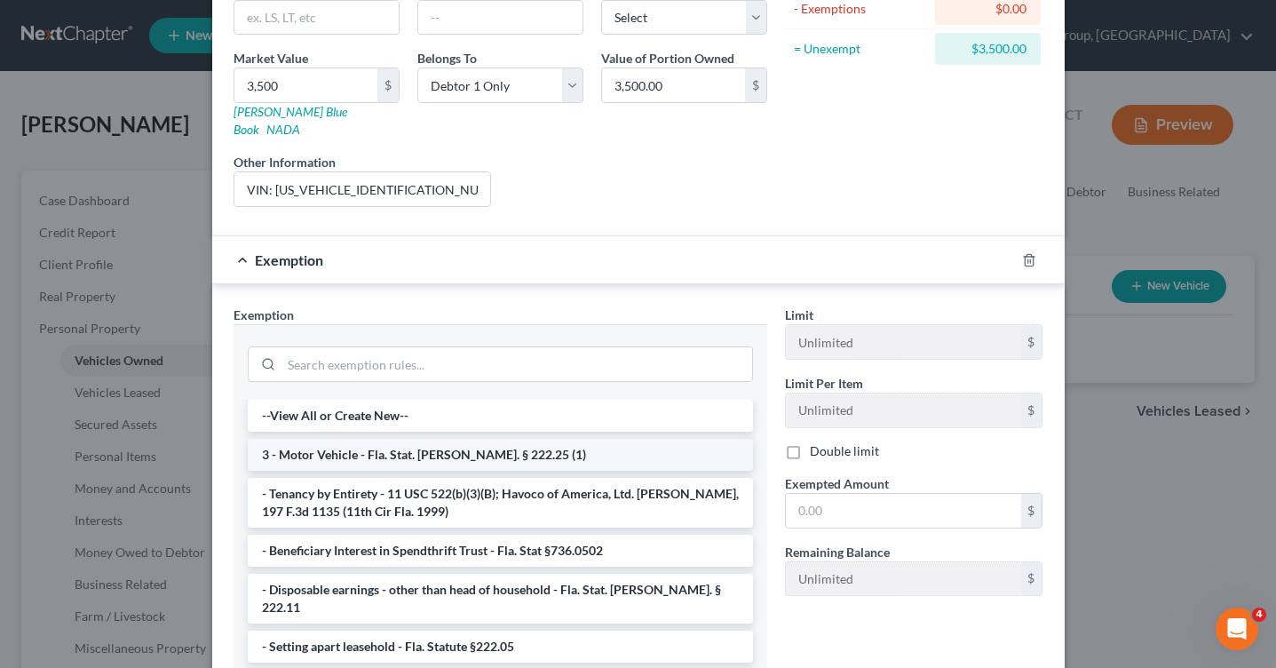
click at [461, 440] on li "3 - Motor Vehicle - Fla. Stat. [PERSON_NAME]. § 222.25 (1)" at bounding box center [500, 455] width 505 height 32
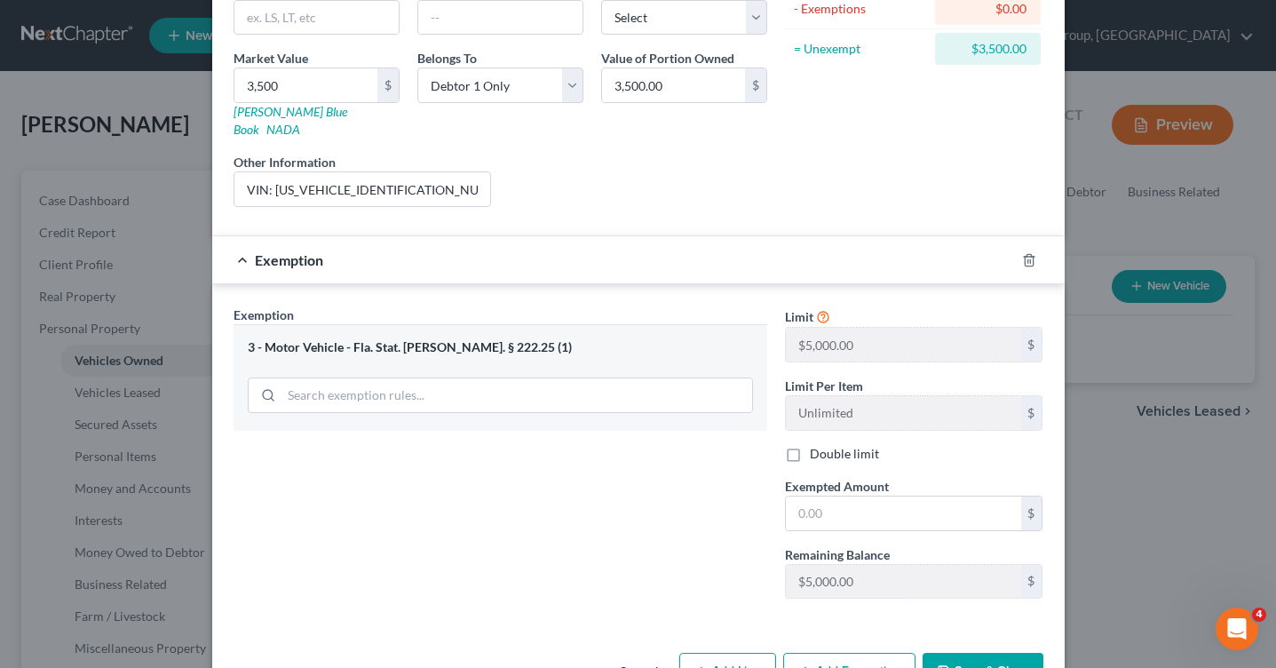
scroll to position [277, 0]
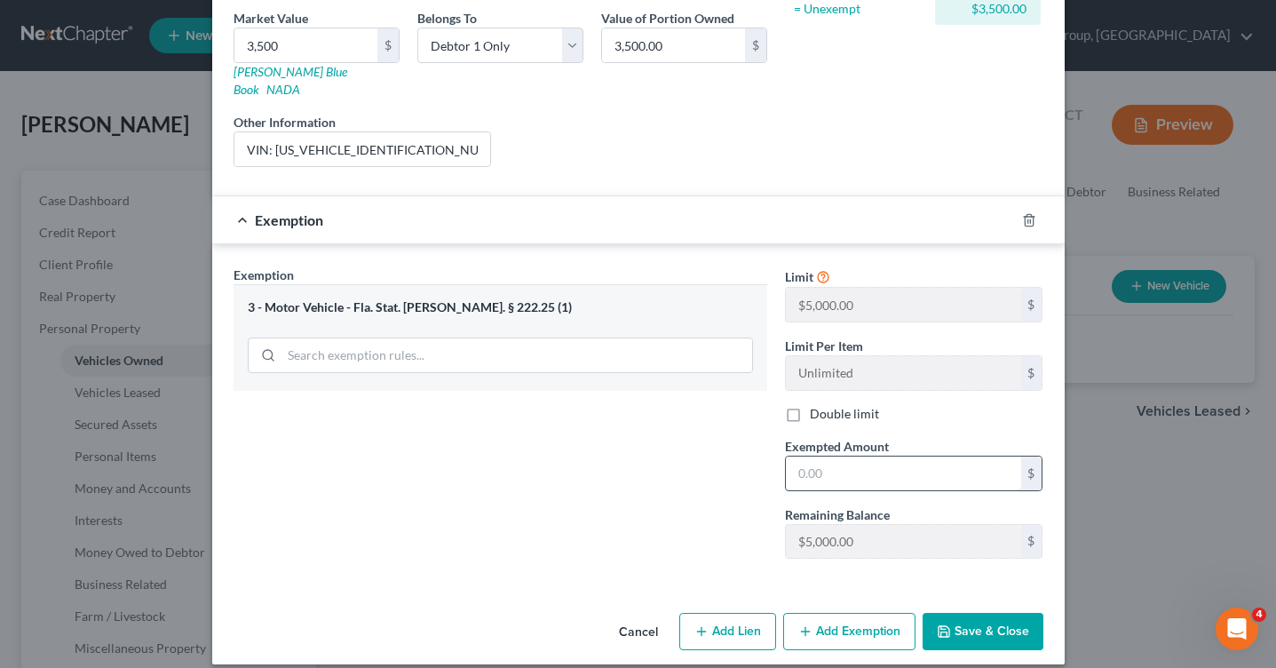
click at [830, 470] on input "text" at bounding box center [903, 473] width 235 height 34
type input "5,000"
click at [325, 58] on input "3,500" at bounding box center [305, 45] width 143 height 34
type input "5"
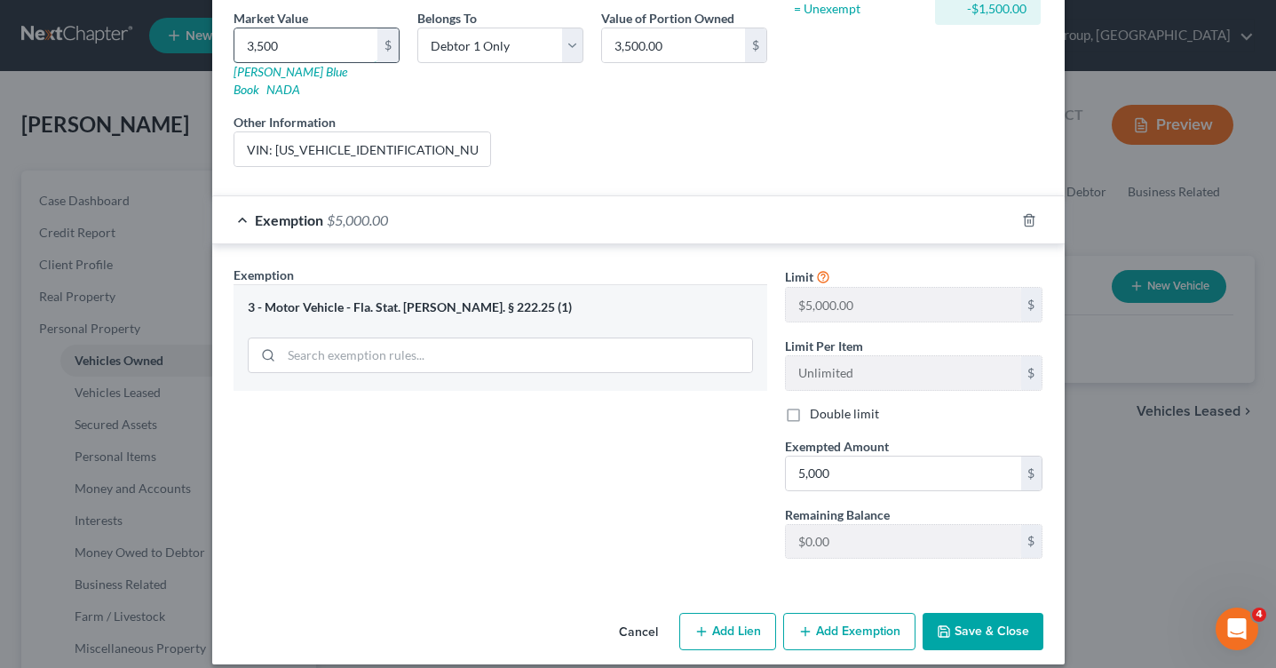
type input "5.00"
type input "50"
type input "50.00"
type input "500"
type input "500.00"
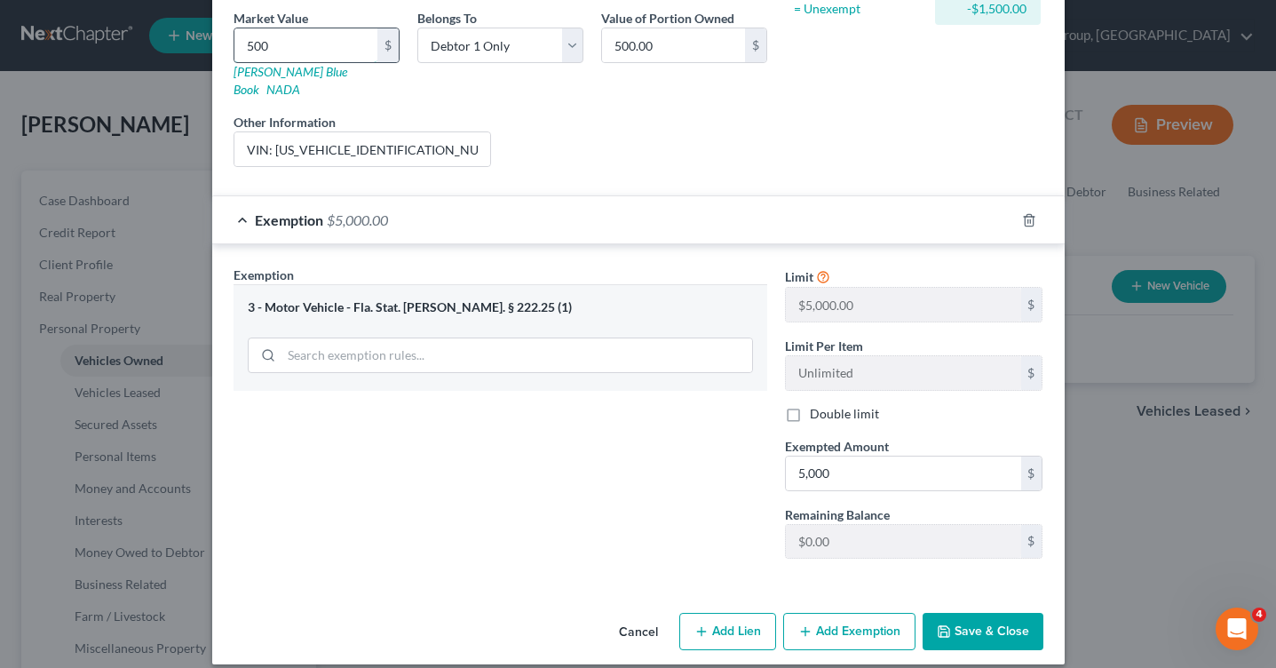
type input "5000"
type input "5,000.00"
type input "5,000"
click at [958, 615] on button "Save & Close" at bounding box center [983, 631] width 121 height 37
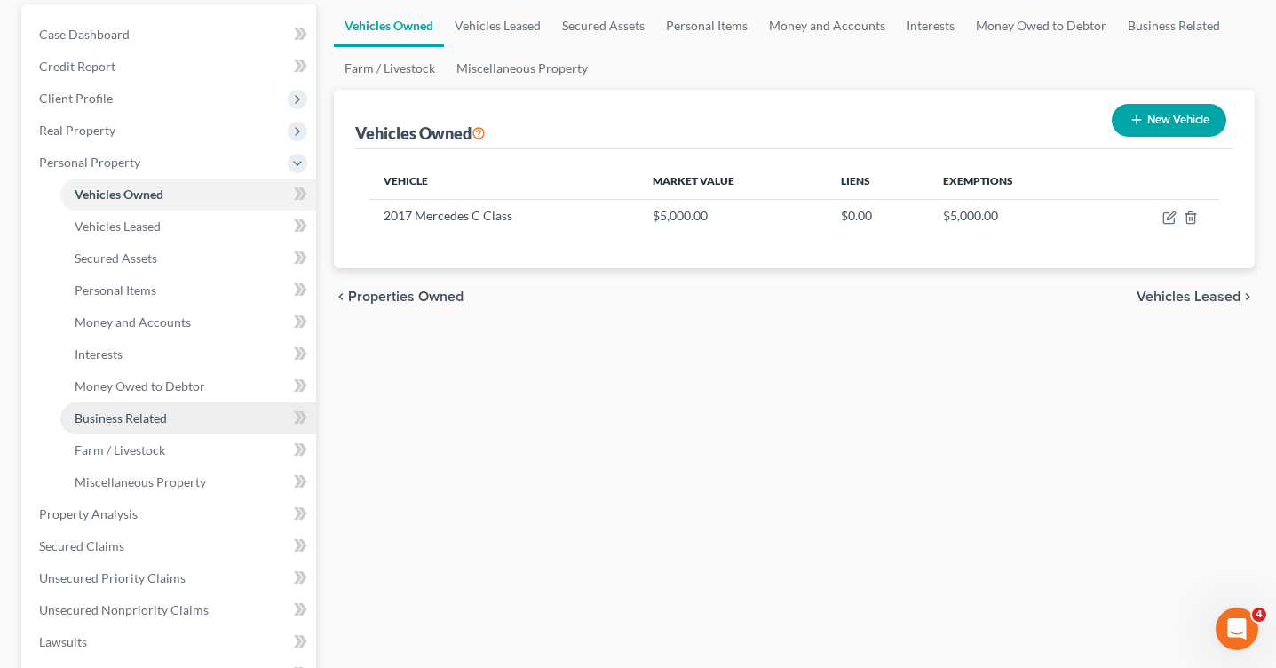
scroll to position [0, 0]
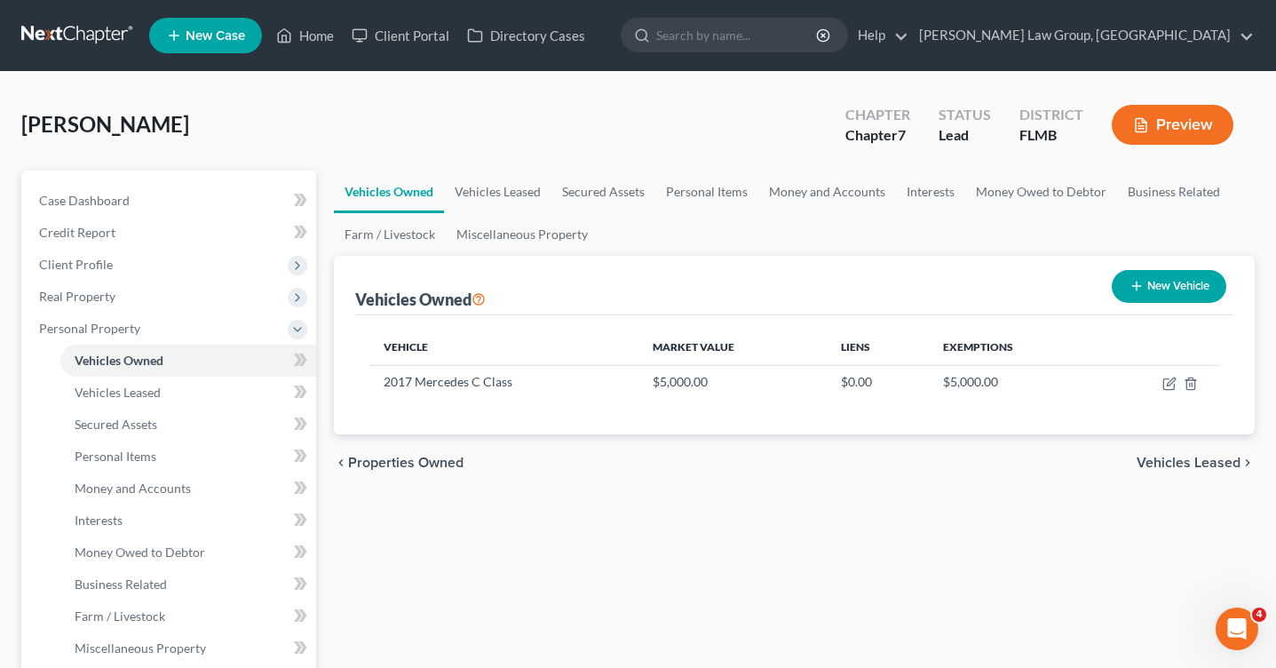
click at [1183, 135] on button "Preview" at bounding box center [1173, 125] width 122 height 40
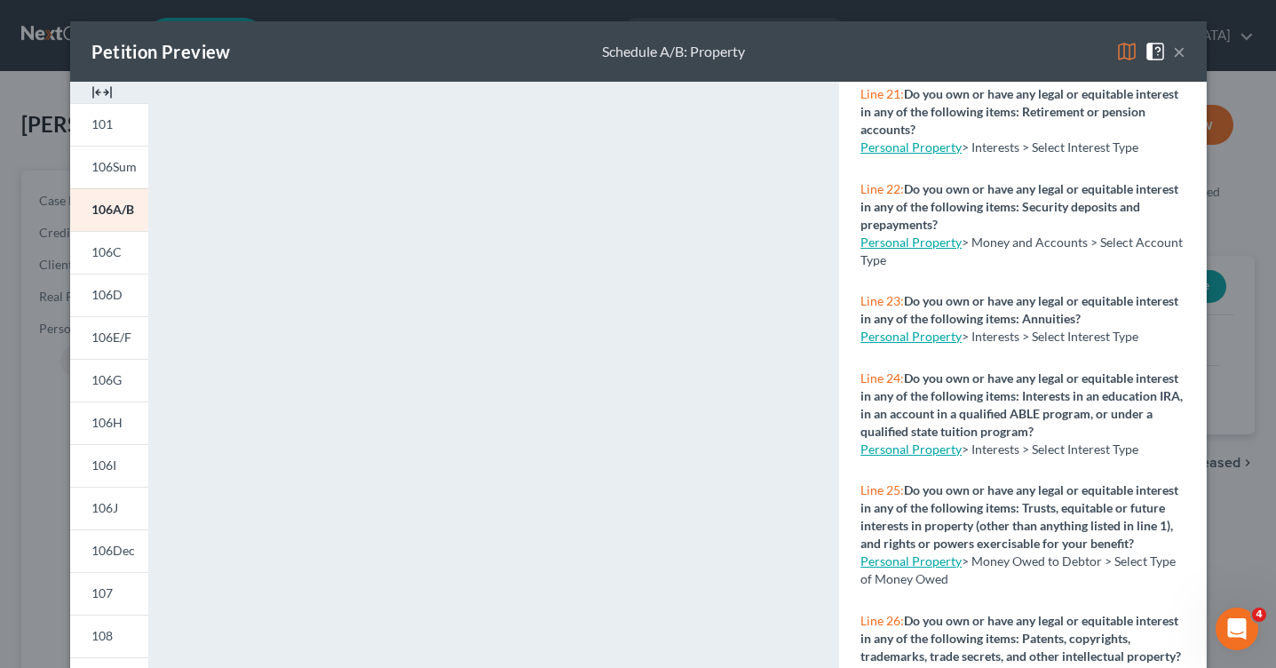
scroll to position [2818, 0]
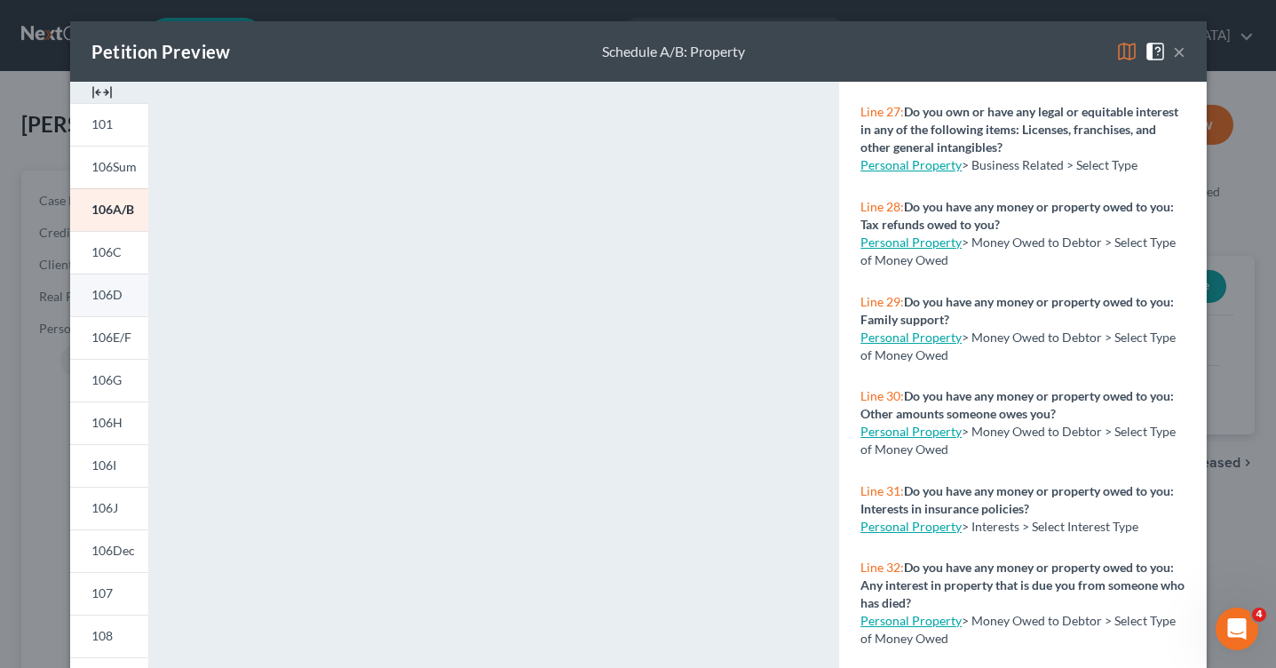
click at [116, 300] on span "106D" at bounding box center [106, 294] width 31 height 15
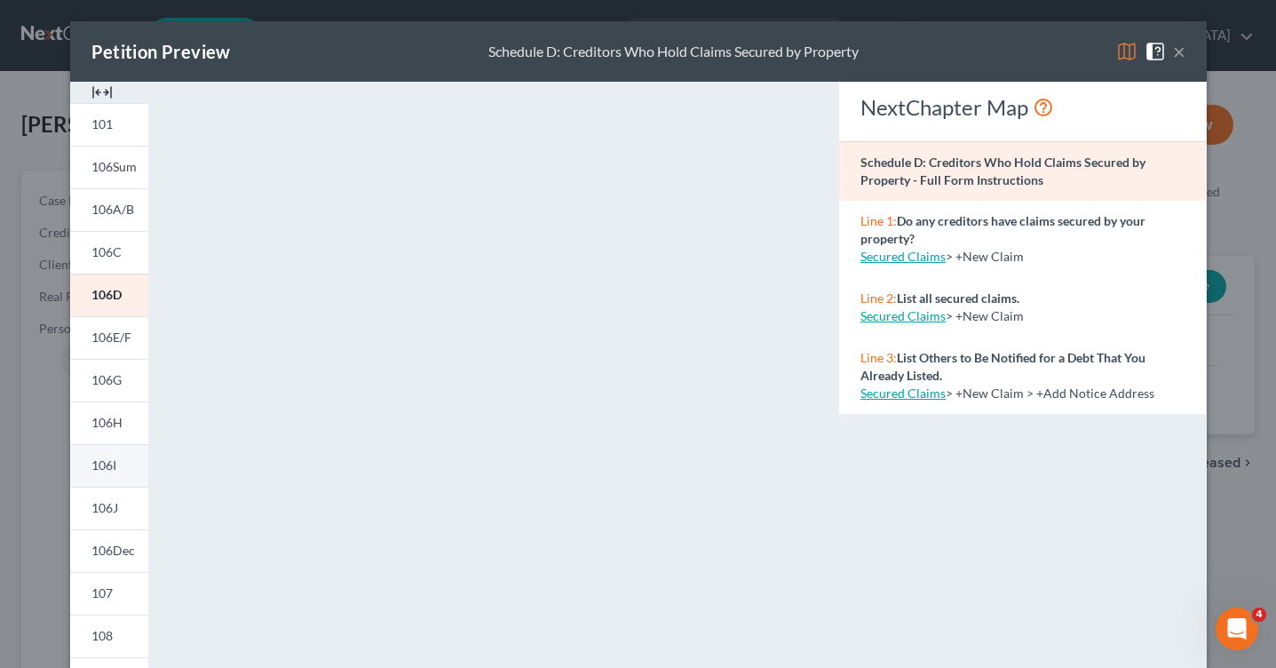
scroll to position [333, 0]
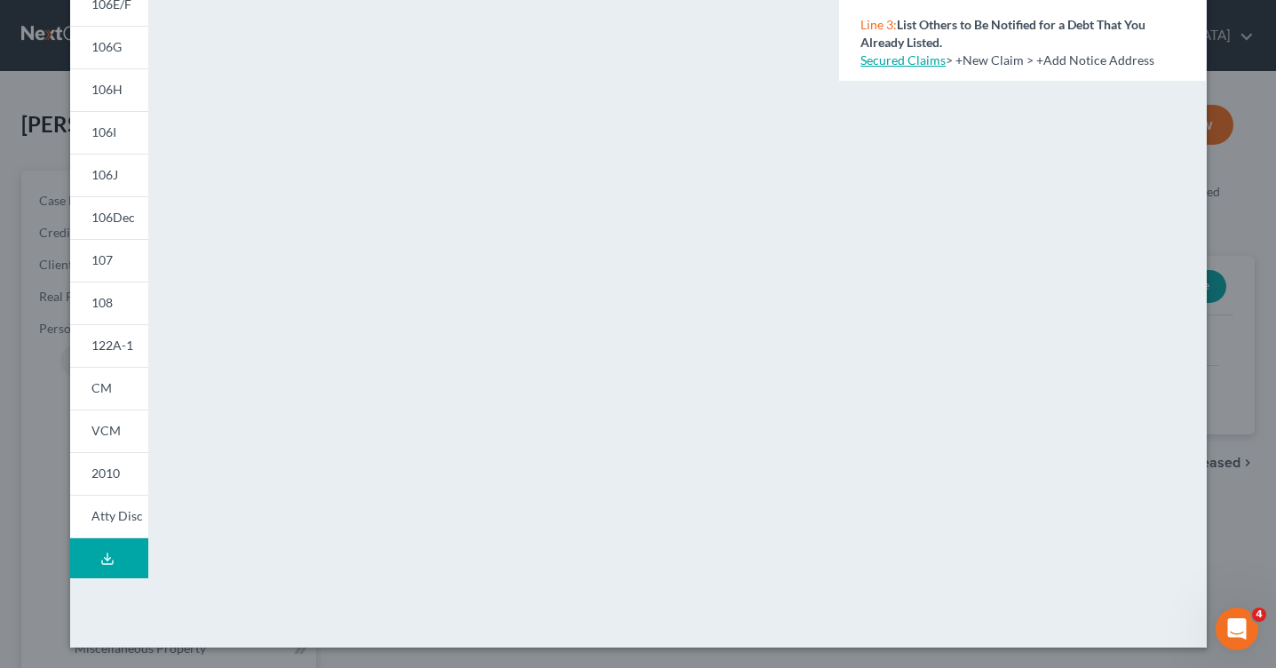
click at [112, 560] on icon at bounding box center [107, 562] width 11 height 4
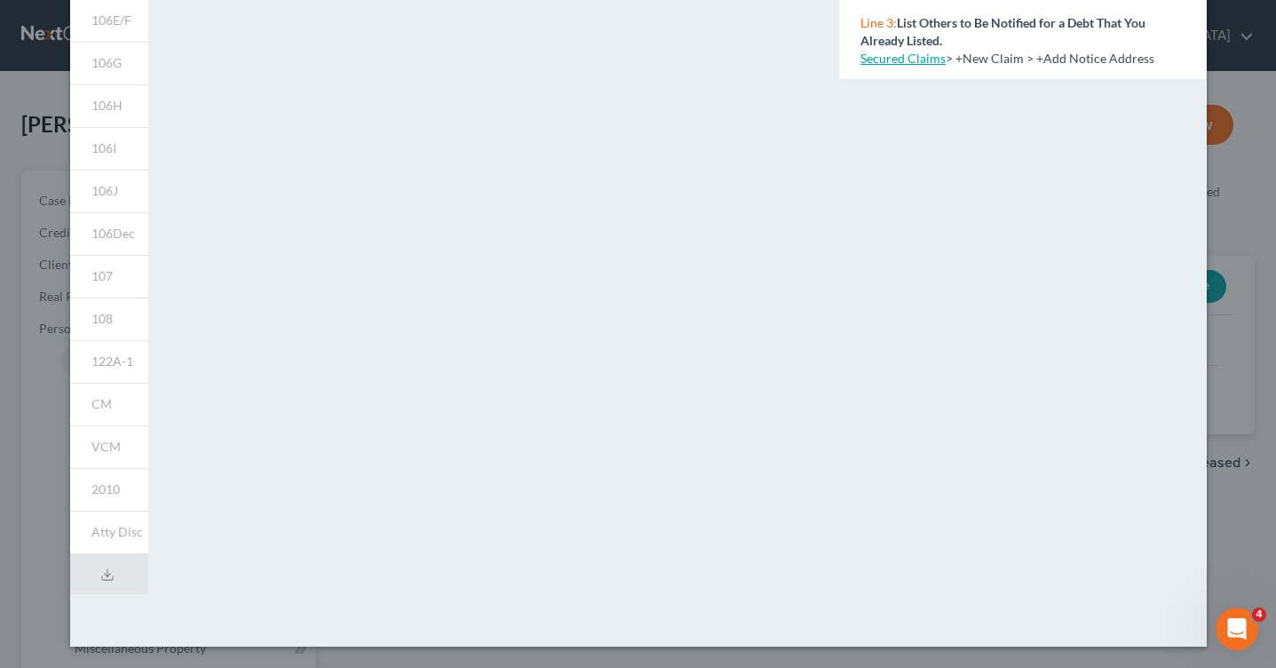
scroll to position [0, 0]
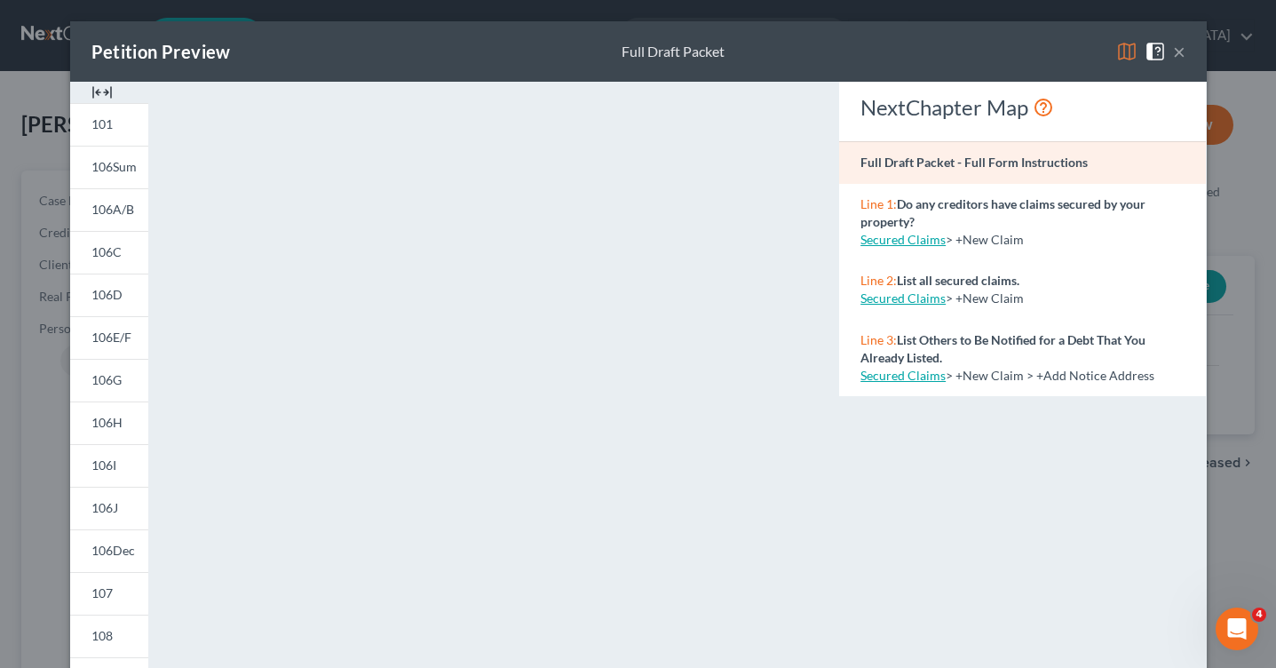
click at [1185, 54] on div "Petition Preview Full Draft Packet ×" at bounding box center [638, 51] width 1137 height 60
click at [1174, 53] on button "×" at bounding box center [1179, 51] width 12 height 21
